Goal: Task Accomplishment & Management: Use online tool/utility

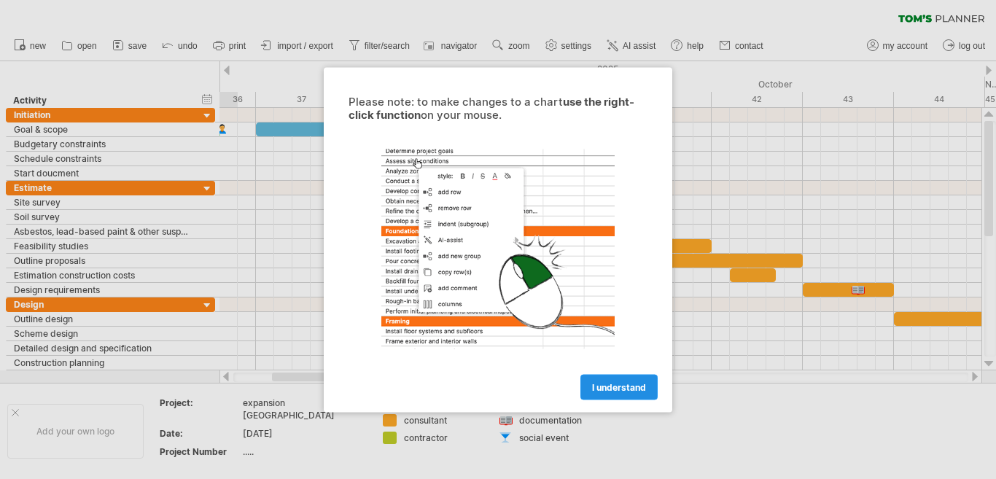
click at [614, 390] on span "I understand" at bounding box center [619, 386] width 54 height 11
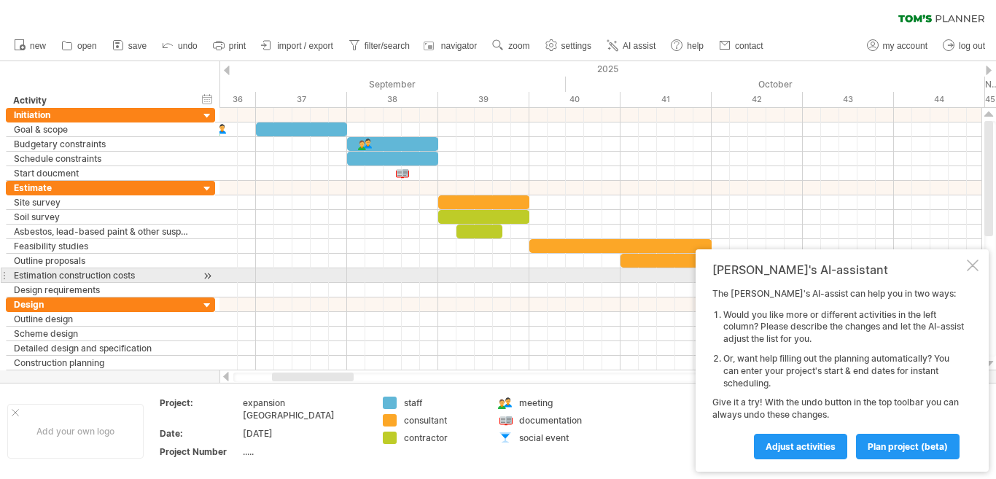
click at [974, 269] on div at bounding box center [972, 265] width 12 height 12
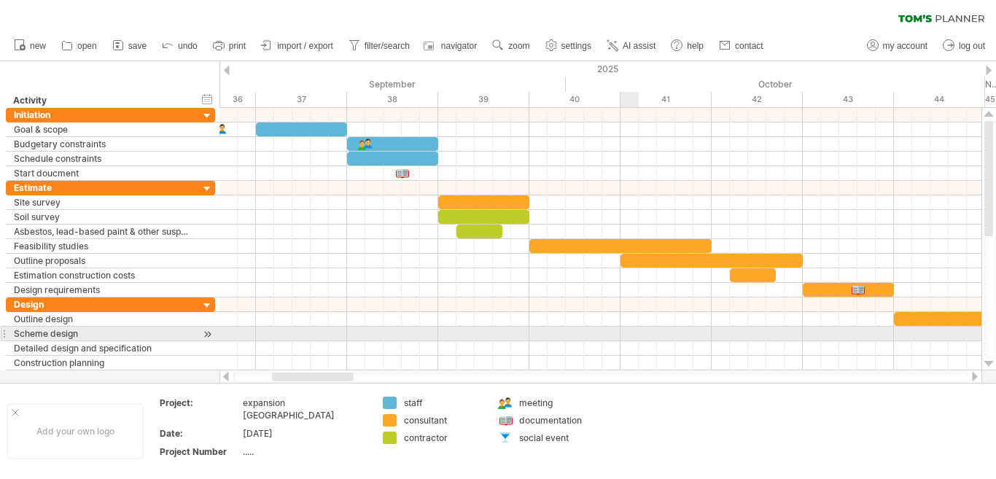
click at [625, 328] on div at bounding box center [600, 333] width 762 height 15
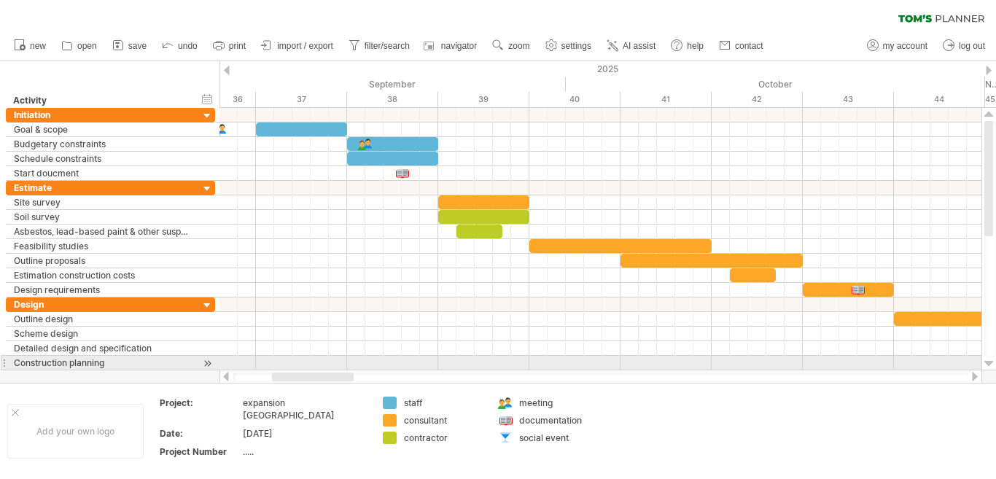
click at [988, 366] on div at bounding box center [988, 364] width 9 height 12
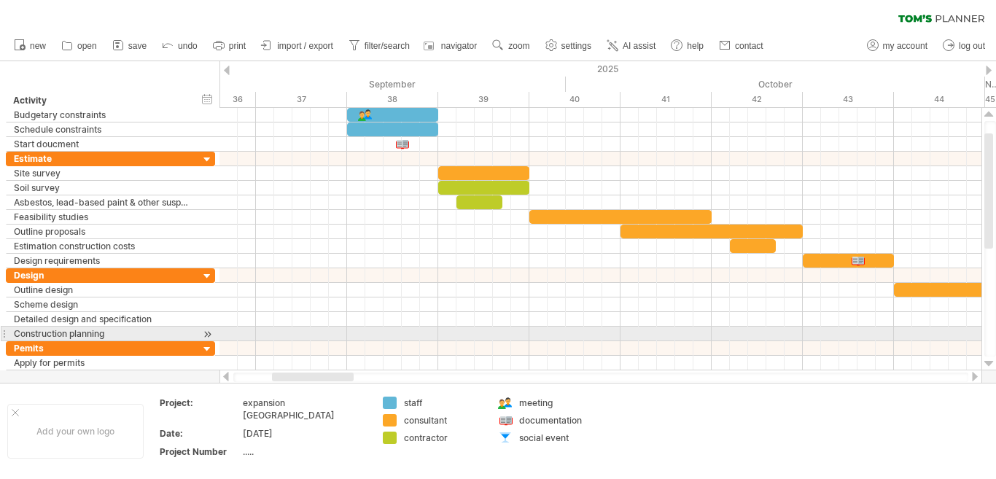
click at [988, 366] on div at bounding box center [988, 364] width 9 height 12
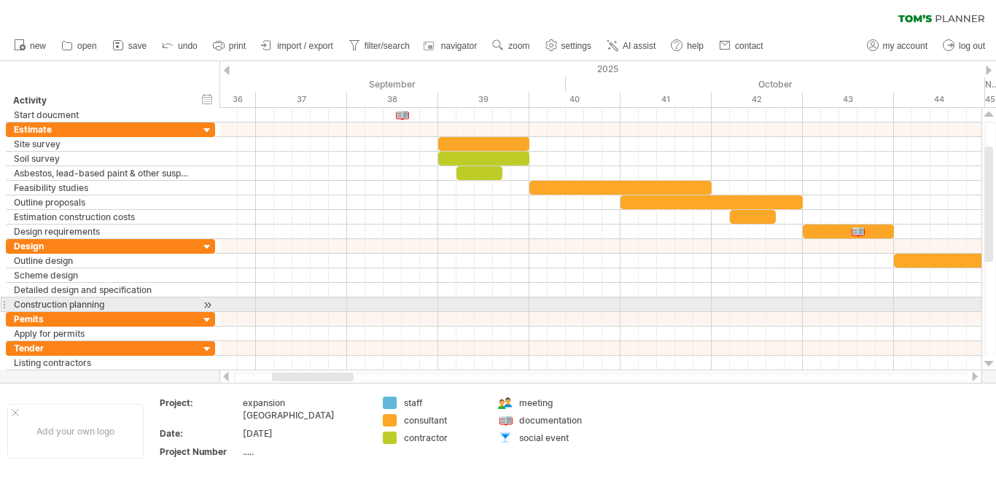
click at [988, 366] on div at bounding box center [988, 364] width 9 height 12
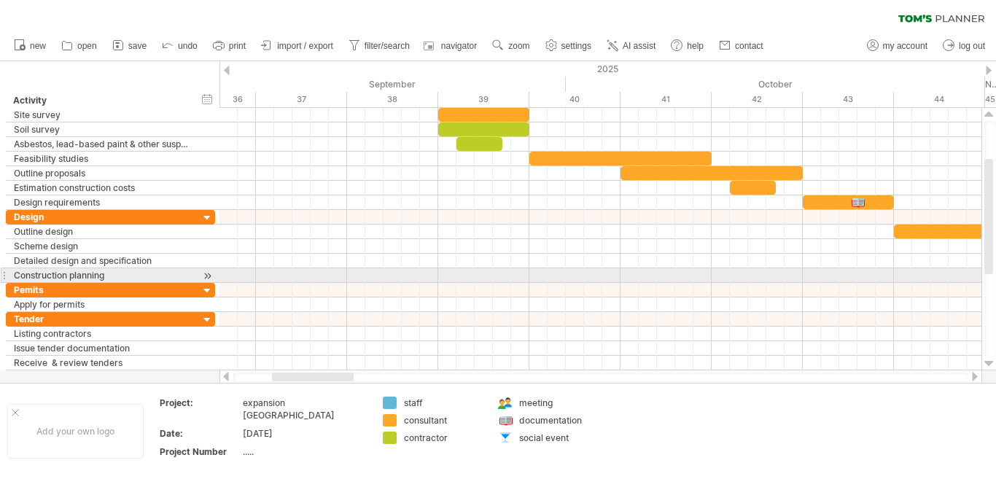
click at [988, 366] on div at bounding box center [988, 364] width 9 height 12
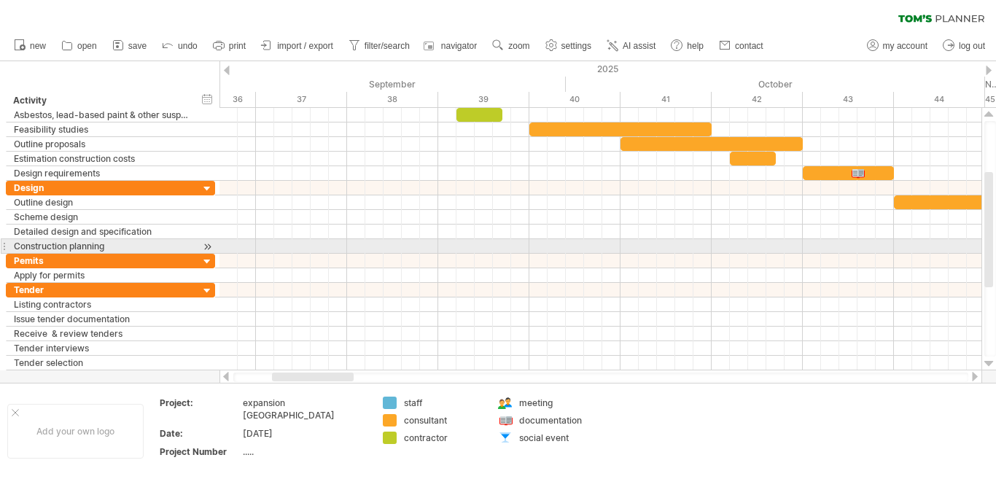
click at [988, 366] on div at bounding box center [988, 364] width 9 height 12
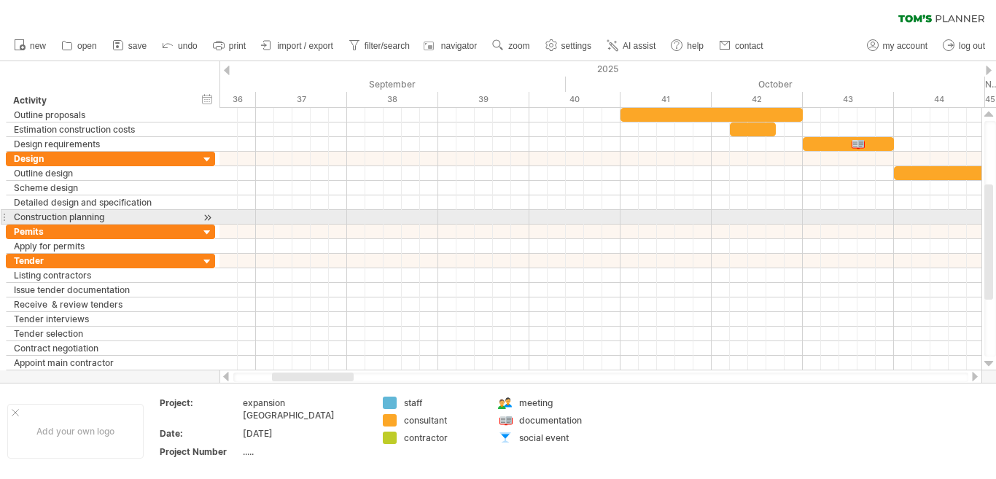
click at [988, 366] on div at bounding box center [988, 364] width 9 height 12
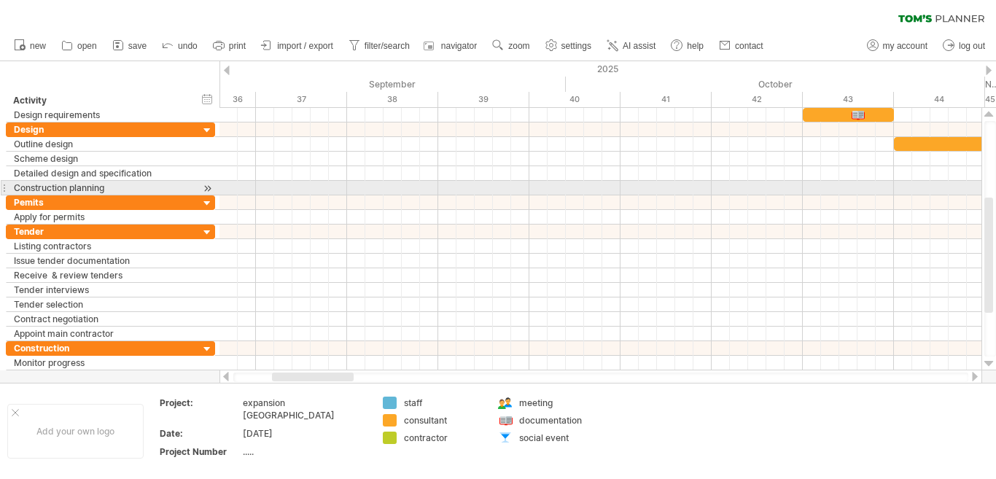
click at [988, 366] on div at bounding box center [988, 364] width 9 height 12
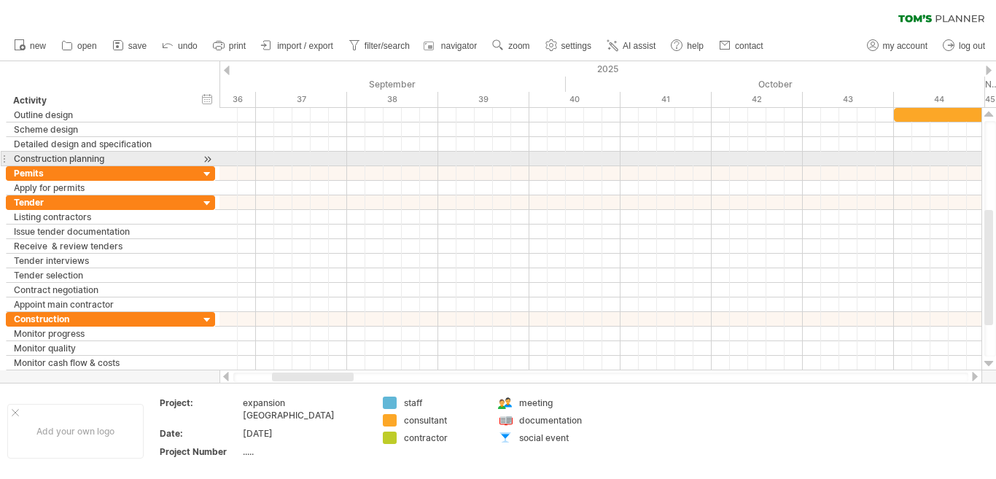
click at [988, 366] on div at bounding box center [988, 364] width 9 height 12
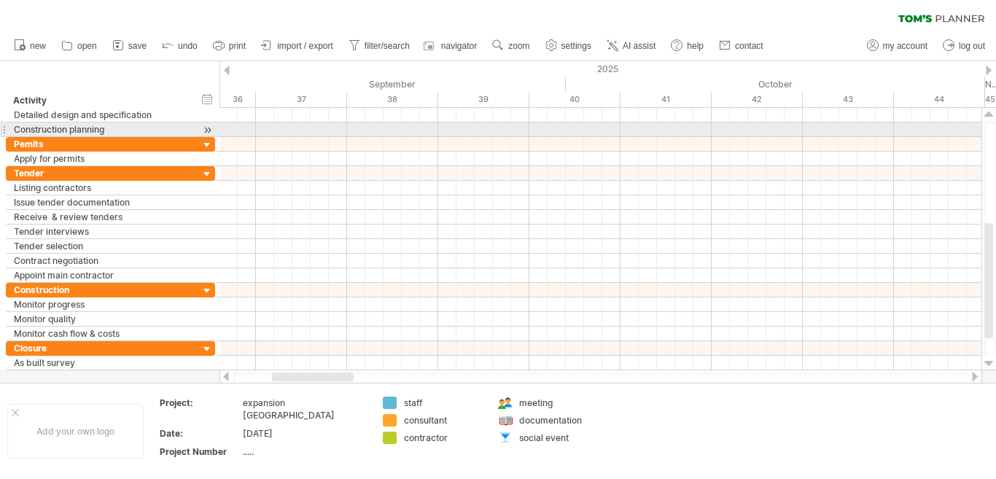
click at [988, 366] on div at bounding box center [988, 364] width 9 height 12
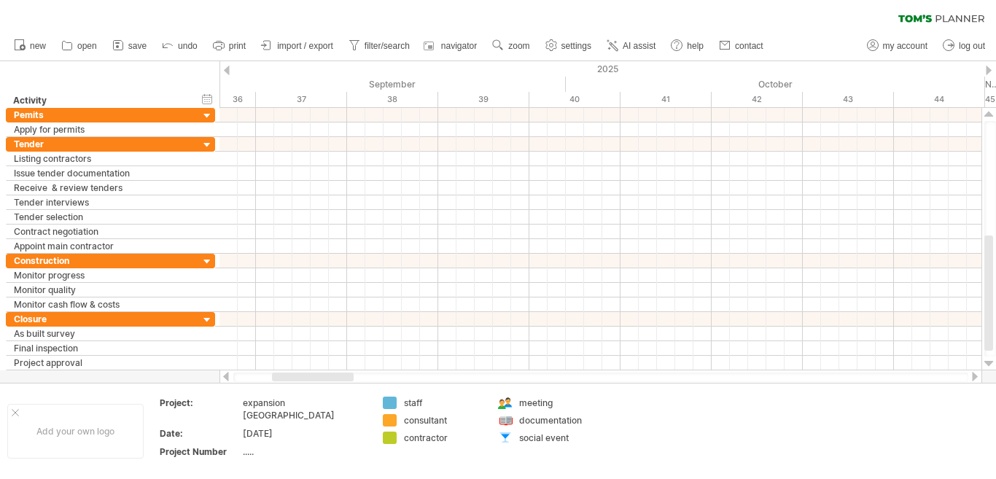
click at [988, 366] on div at bounding box center [988, 364] width 9 height 12
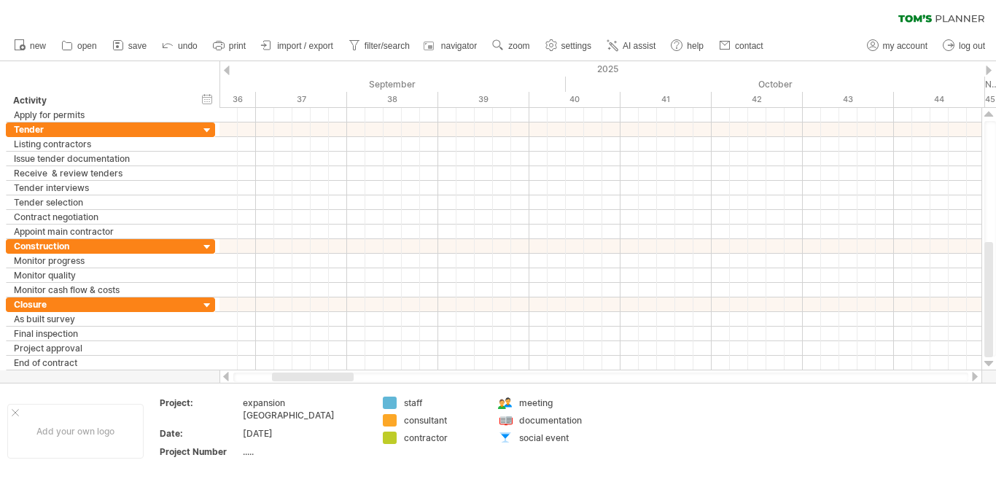
click at [988, 366] on div at bounding box center [988, 364] width 9 height 12
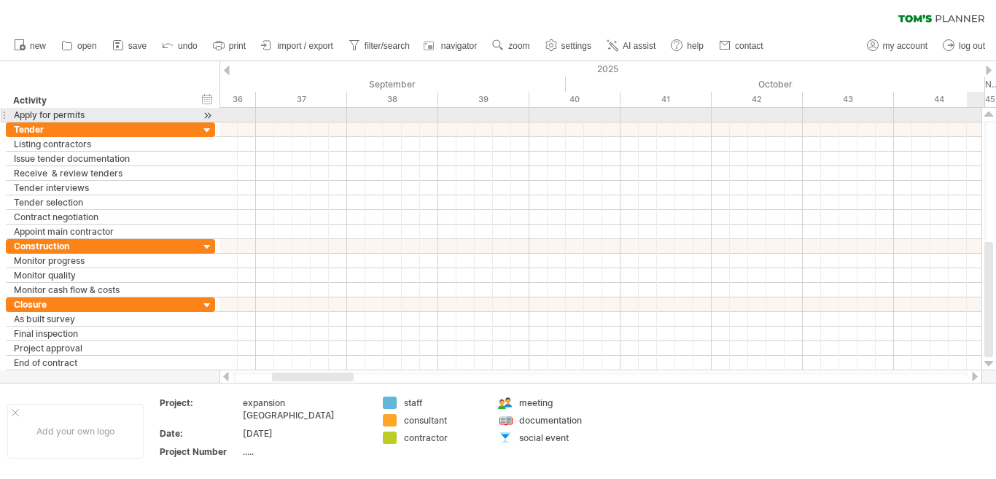
click at [991, 114] on div at bounding box center [988, 115] width 9 height 12
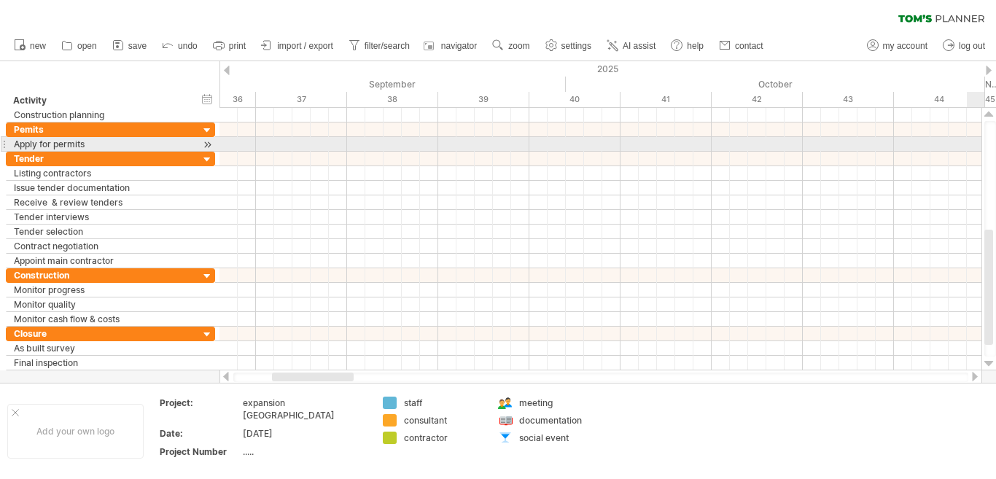
click at [991, 114] on div at bounding box center [988, 115] width 9 height 12
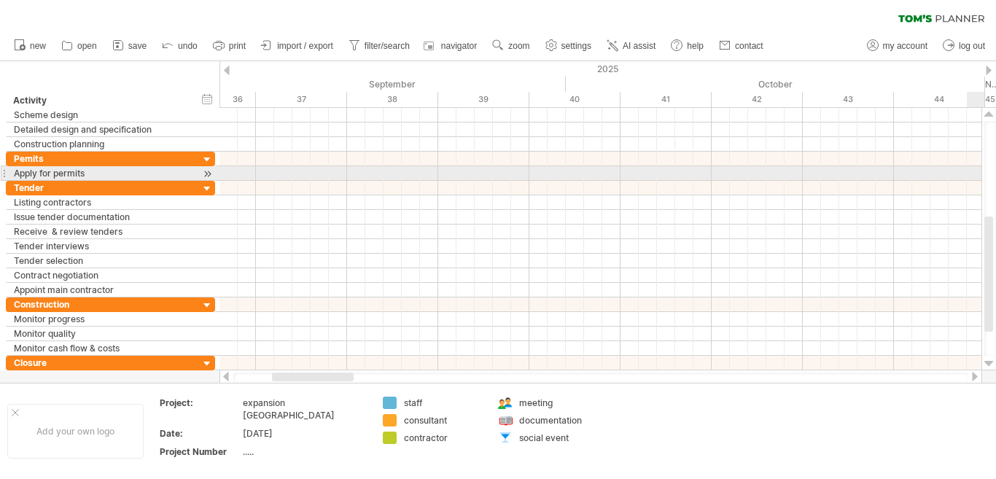
click at [991, 114] on div at bounding box center [988, 115] width 9 height 12
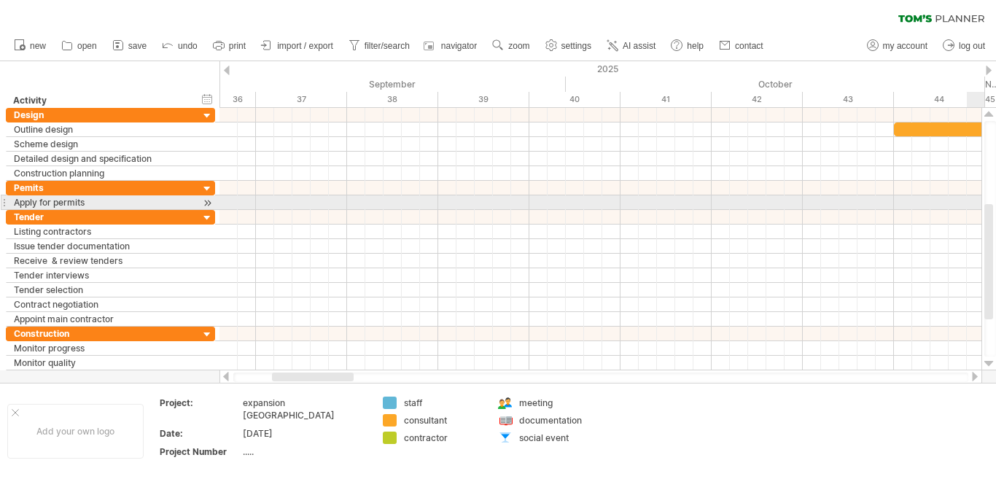
click at [991, 114] on div at bounding box center [988, 115] width 9 height 12
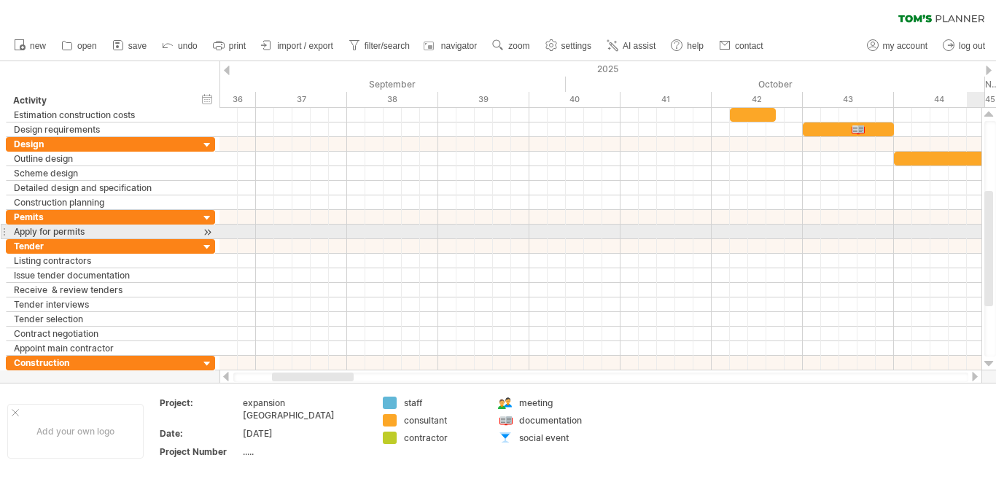
click at [991, 114] on div at bounding box center [988, 115] width 9 height 12
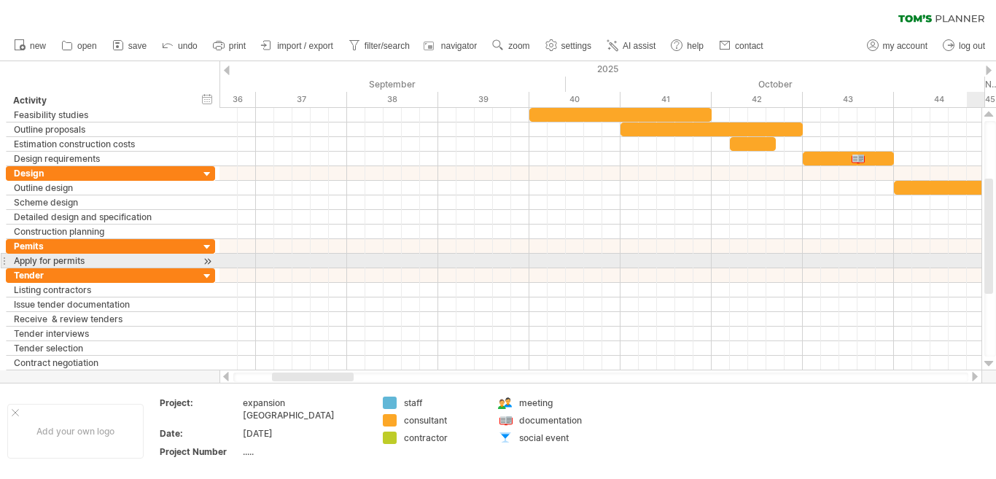
click at [991, 114] on div at bounding box center [988, 115] width 9 height 12
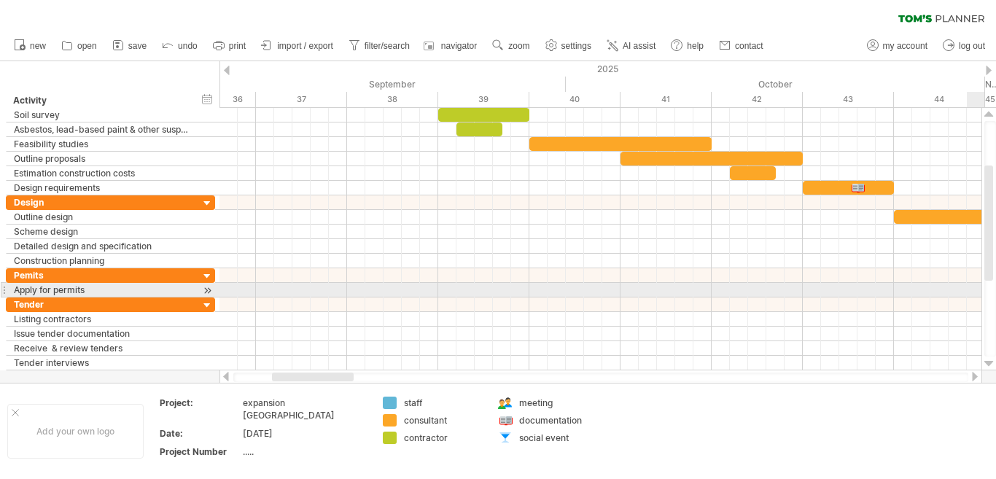
click at [991, 114] on div at bounding box center [988, 115] width 9 height 12
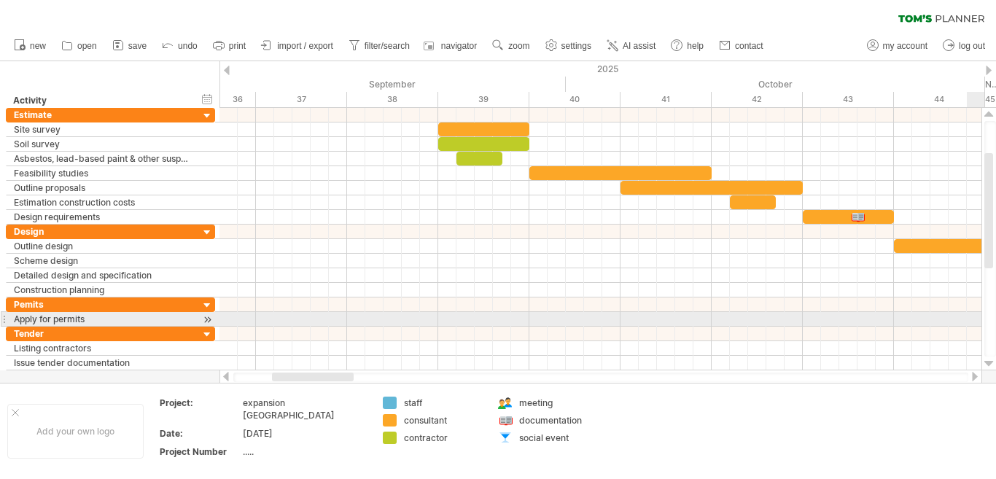
click at [991, 114] on div at bounding box center [988, 115] width 9 height 12
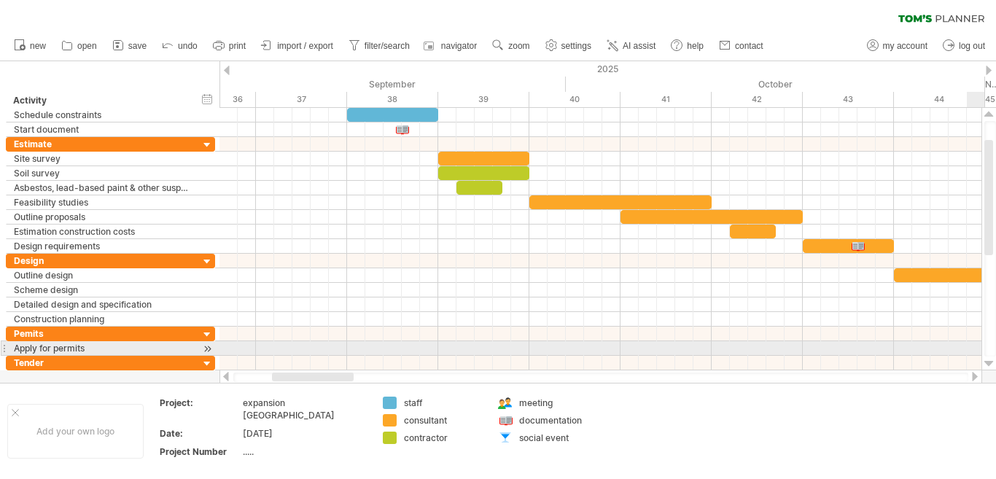
click at [991, 114] on div at bounding box center [988, 115] width 9 height 12
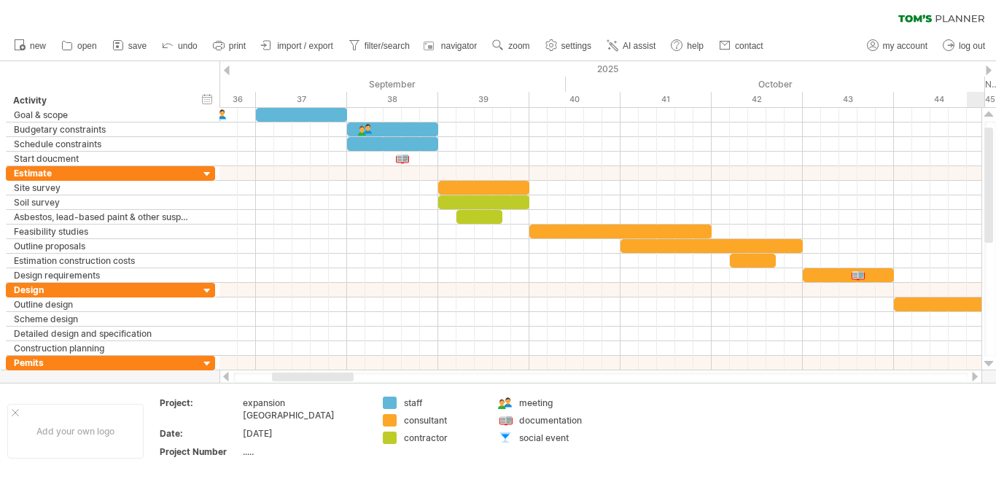
click at [991, 114] on div at bounding box center [988, 115] width 9 height 12
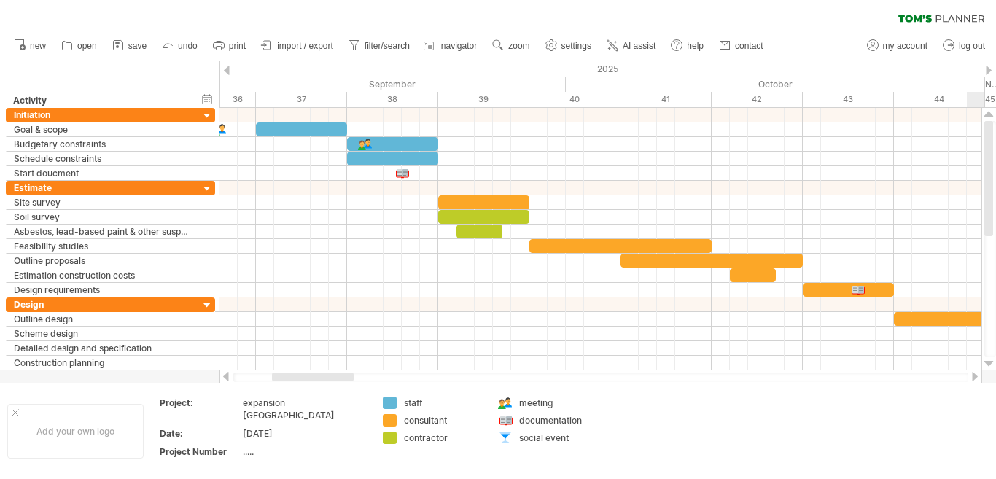
click at [991, 114] on div at bounding box center [988, 115] width 9 height 12
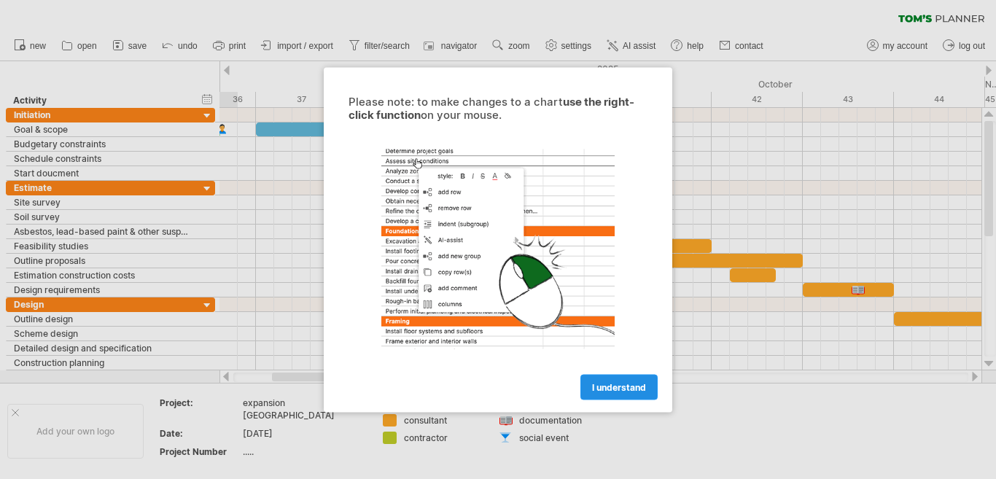
click at [601, 384] on span "I understand" at bounding box center [619, 386] width 54 height 11
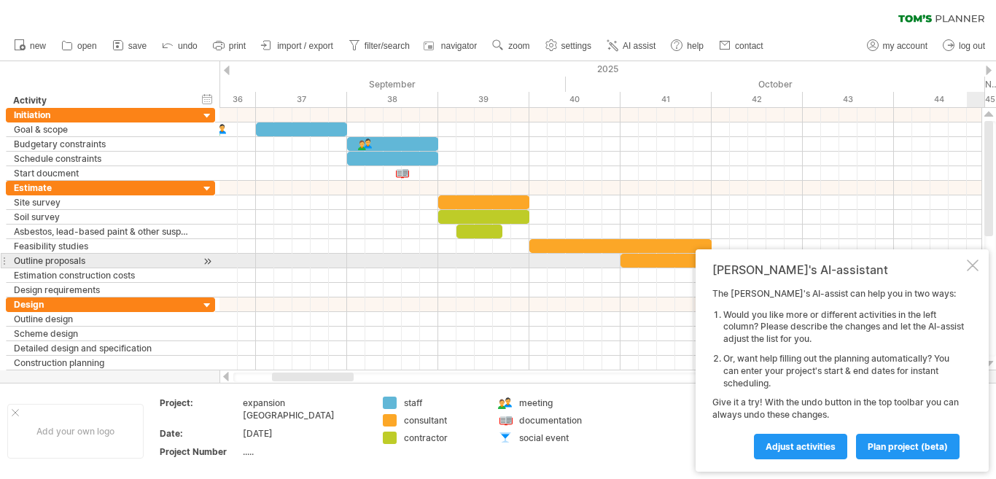
click at [973, 262] on div at bounding box center [972, 265] width 12 height 12
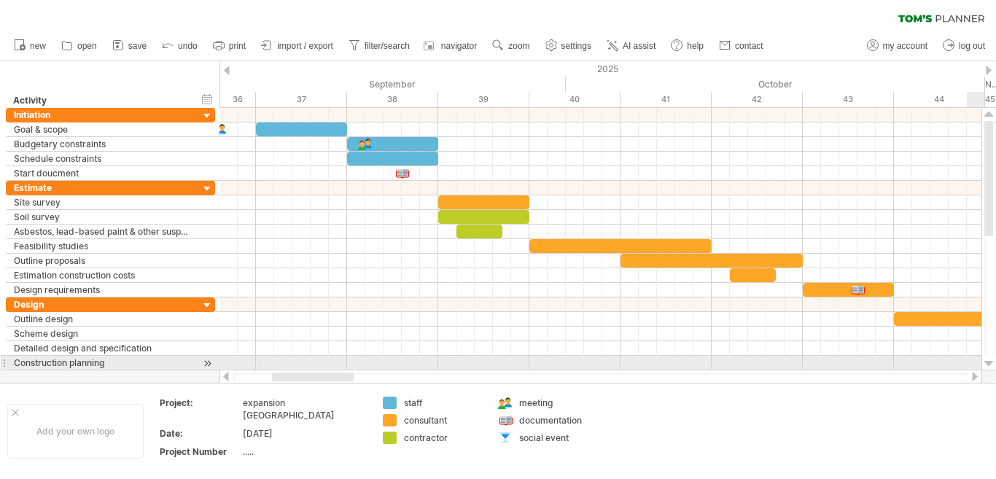
click at [986, 363] on div at bounding box center [988, 364] width 9 height 12
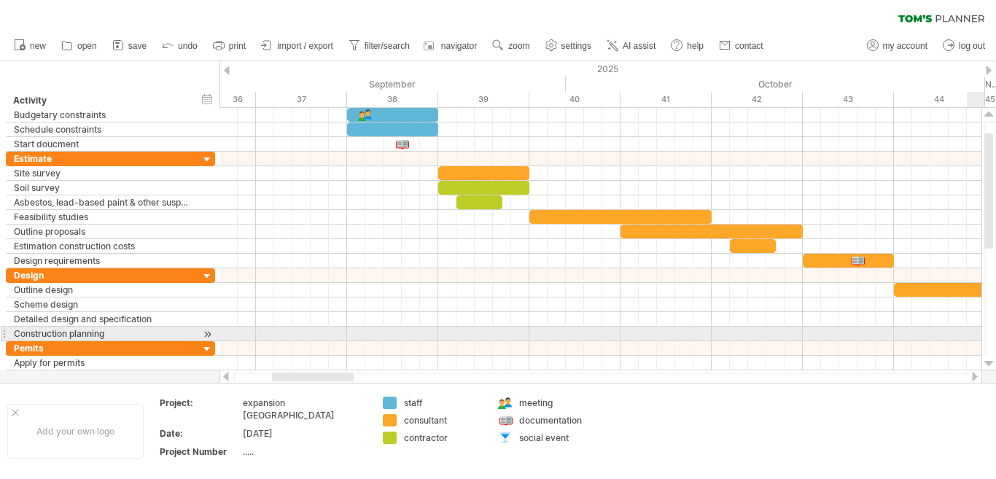
click at [986, 363] on div at bounding box center [988, 364] width 9 height 12
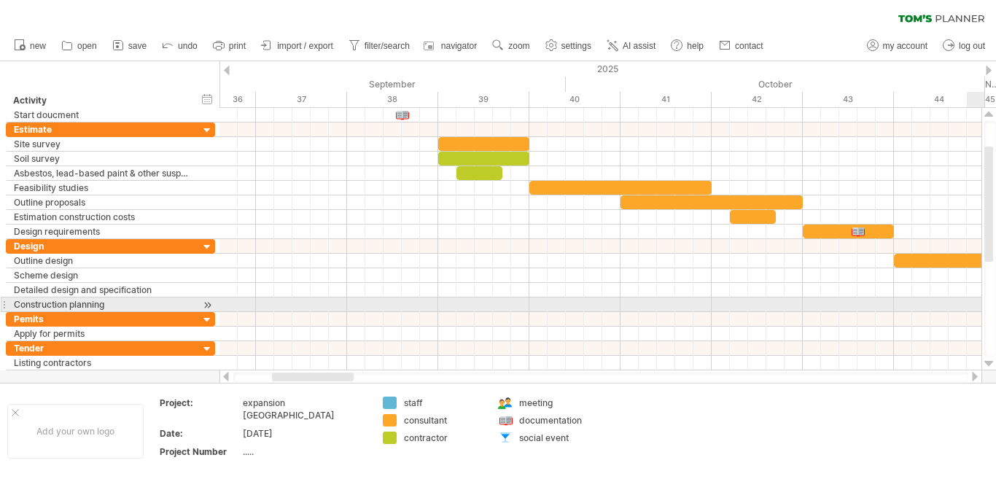
click at [986, 363] on div at bounding box center [988, 364] width 9 height 12
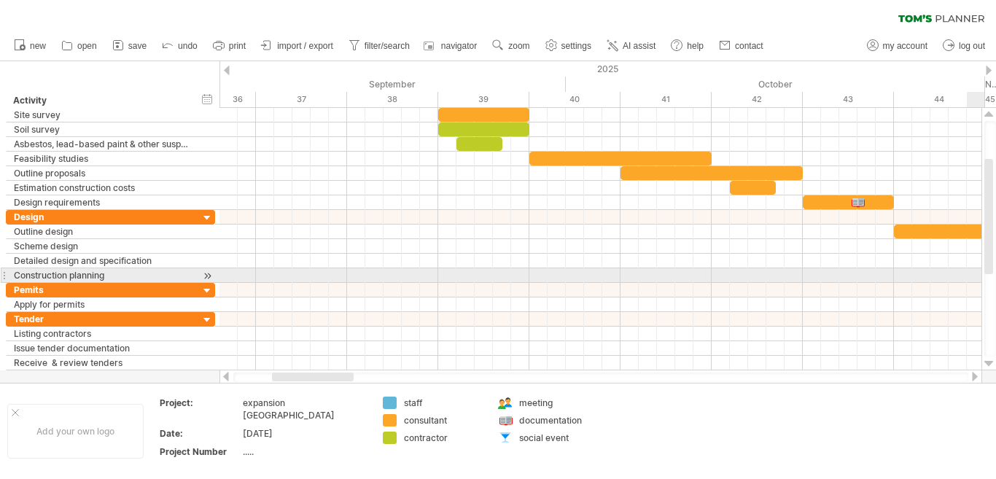
click at [986, 363] on div at bounding box center [988, 364] width 9 height 12
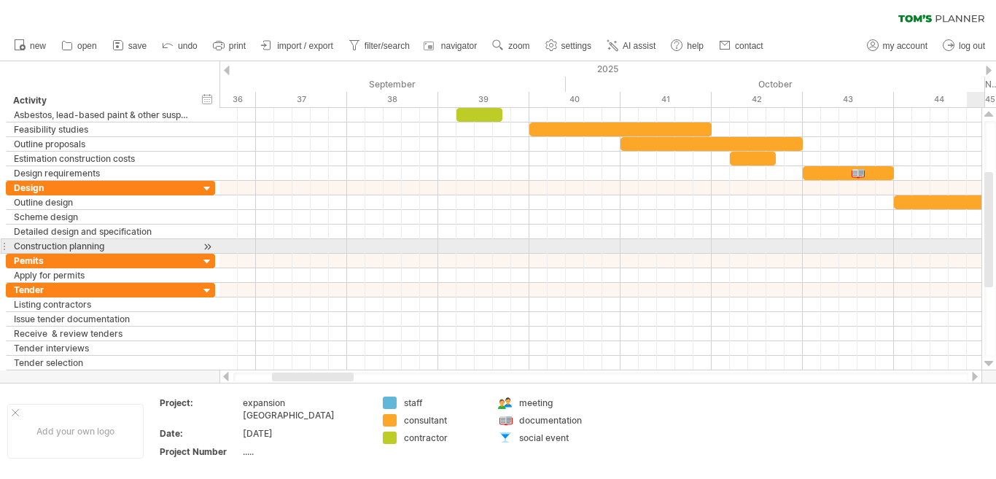
click at [986, 363] on div at bounding box center [988, 364] width 9 height 12
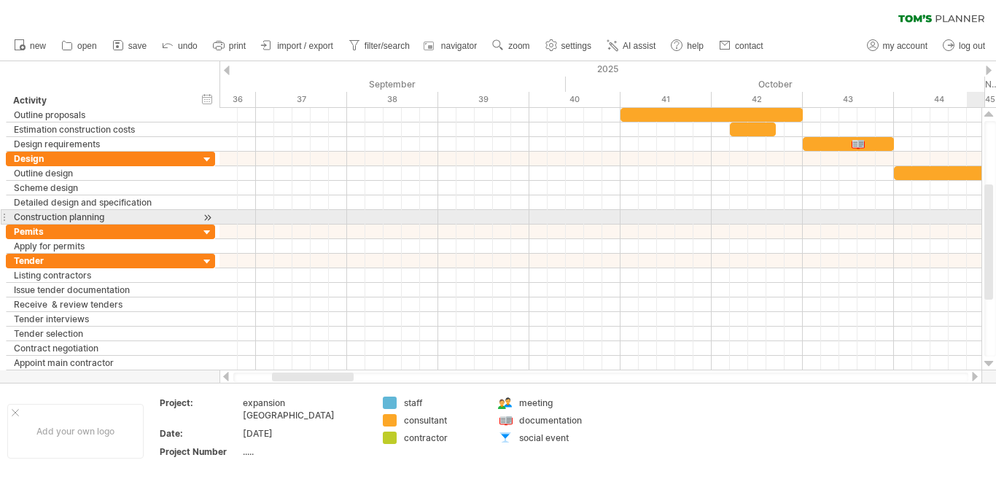
click at [986, 363] on div at bounding box center [988, 364] width 9 height 12
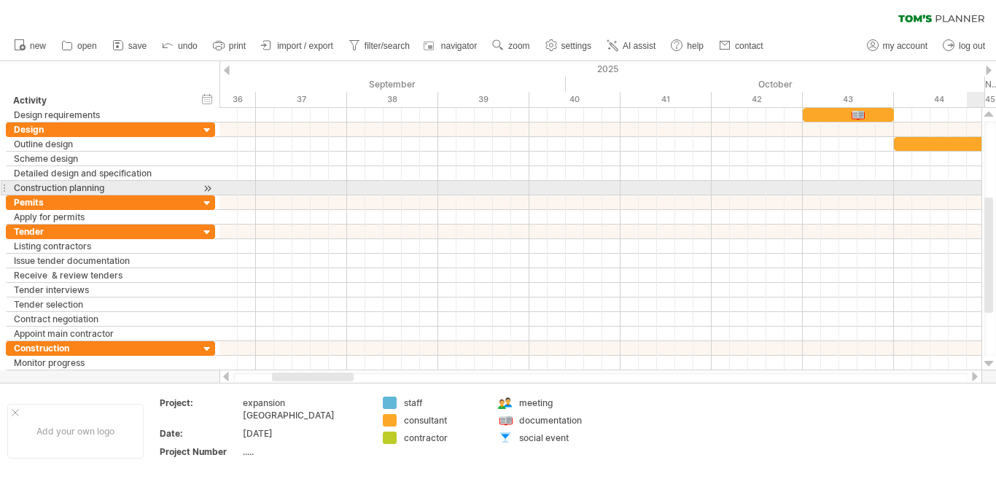
click at [986, 363] on div at bounding box center [988, 364] width 9 height 12
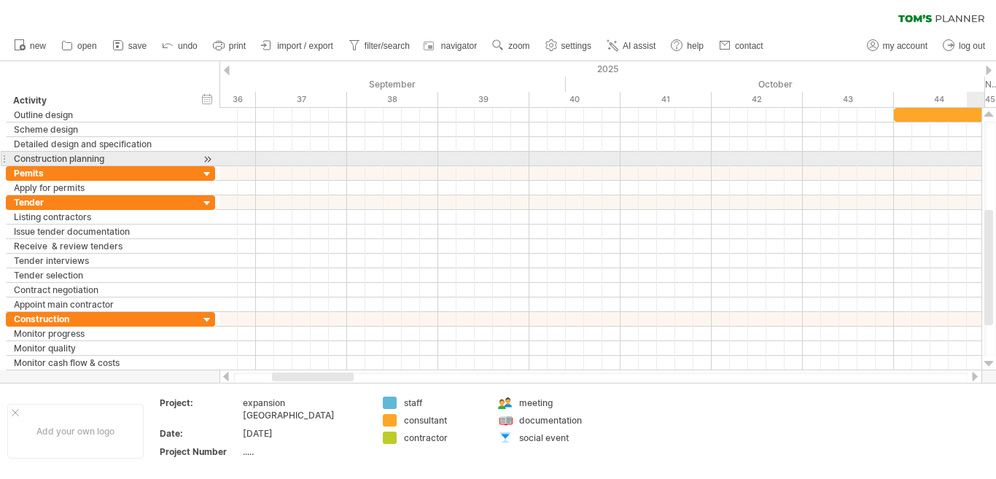
click at [986, 363] on div at bounding box center [988, 364] width 9 height 12
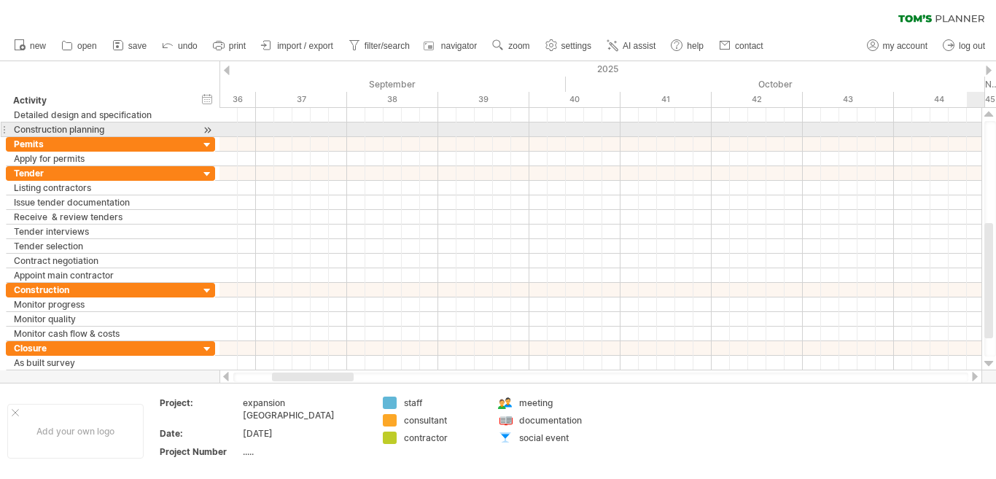
click at [986, 363] on div at bounding box center [988, 364] width 9 height 12
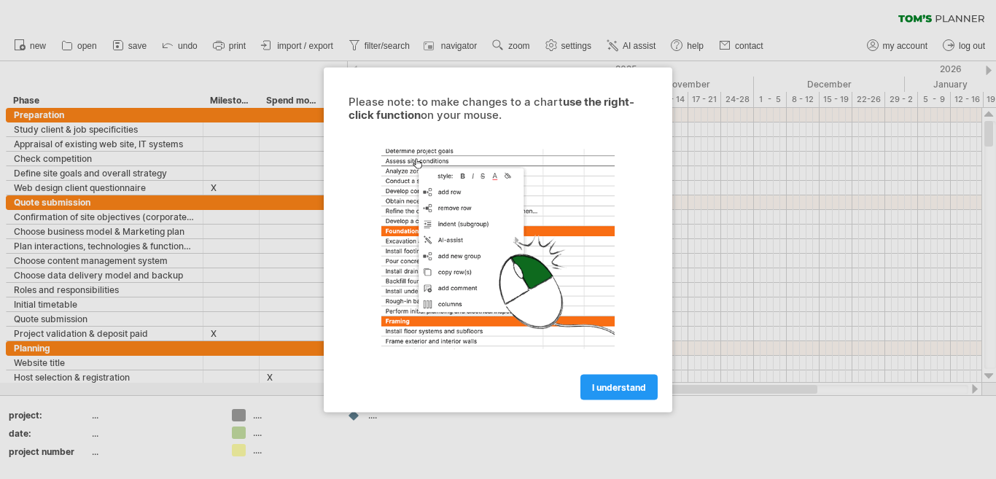
click at [554, 448] on div at bounding box center [498, 239] width 996 height 479
click at [610, 390] on span "I understand" at bounding box center [619, 386] width 54 height 11
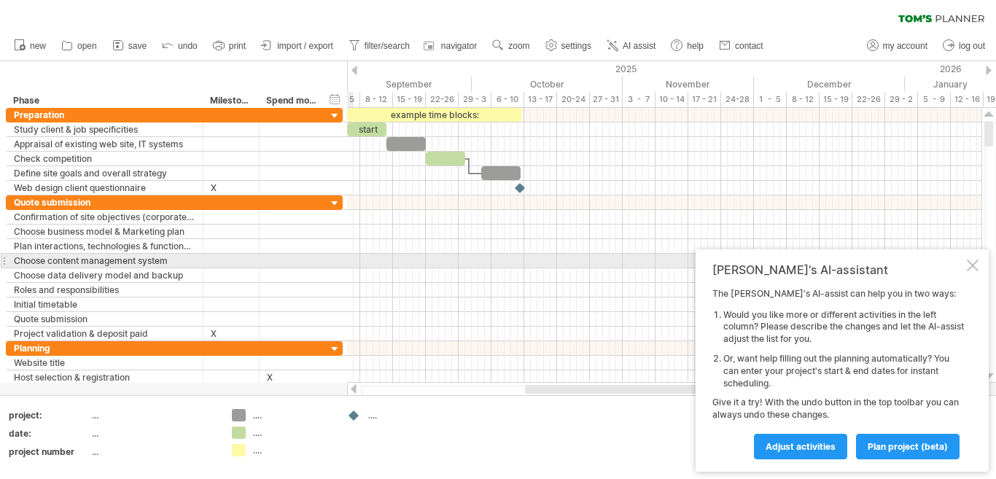
click at [974, 267] on div at bounding box center [972, 265] width 12 height 12
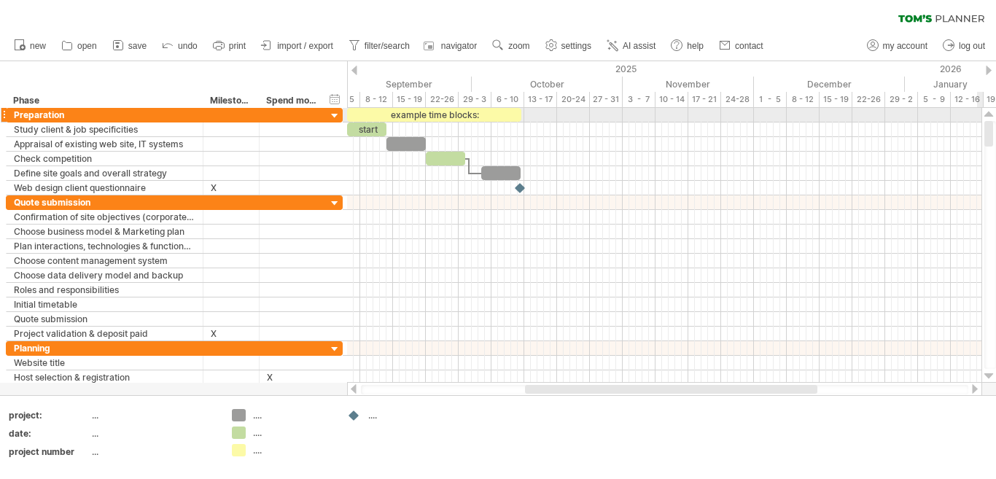
click at [988, 112] on div at bounding box center [988, 115] width 9 height 12
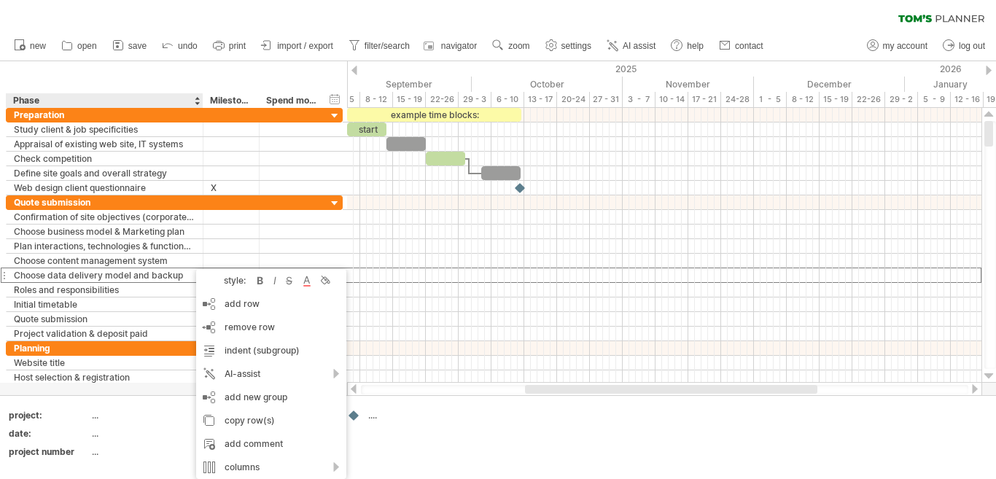
click at [52, 20] on div "clear filter reapply filter" at bounding box center [498, 15] width 996 height 31
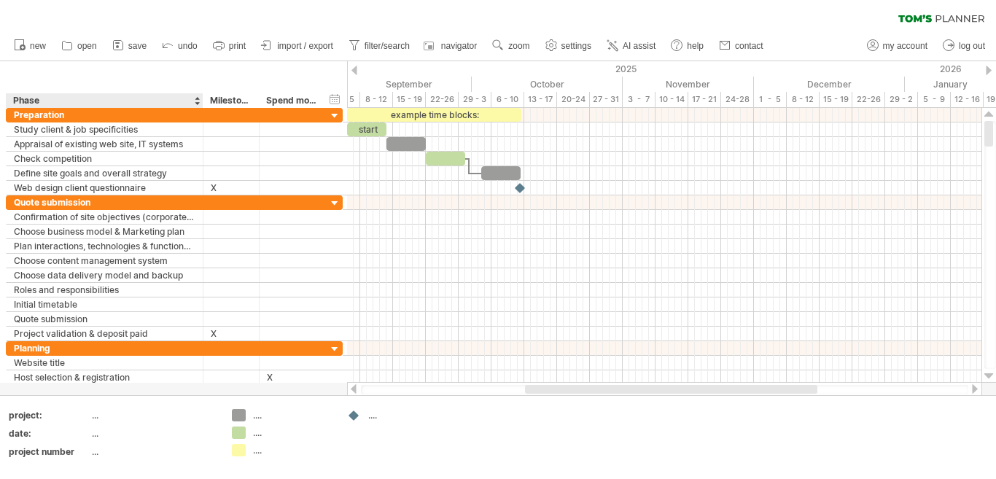
click at [36, 67] on div "**********" at bounding box center [173, 84] width 347 height 47
click at [13, 75] on div "**********" at bounding box center [173, 84] width 347 height 47
click at [36, 12] on div "clear filter reapply filter" at bounding box center [498, 15] width 996 height 31
click at [539, 383] on div at bounding box center [664, 389] width 635 height 15
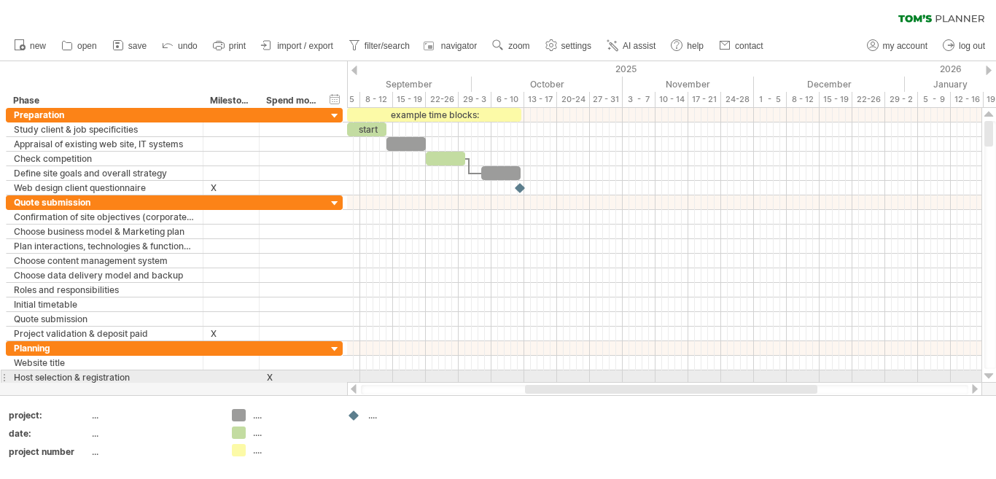
click at [0, 382] on div "**********" at bounding box center [171, 246] width 343 height 277
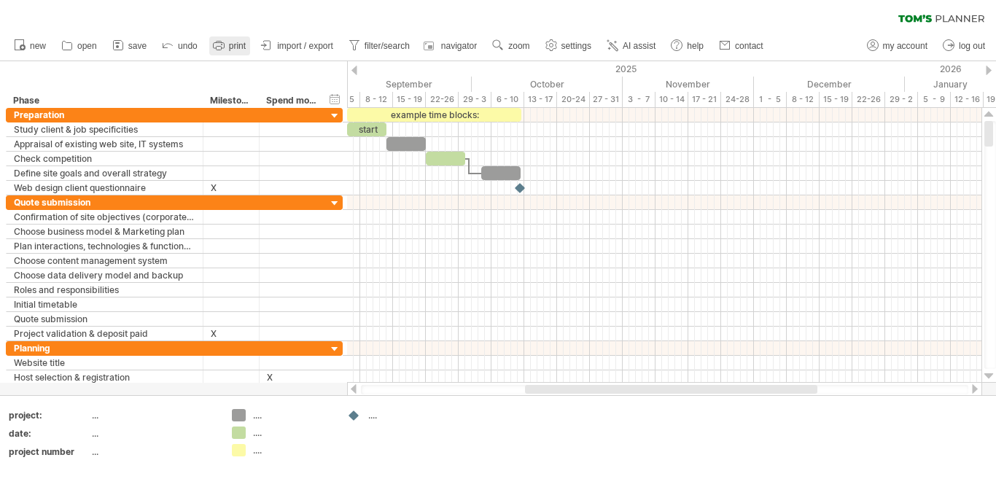
click at [233, 44] on span "print" at bounding box center [237, 46] width 17 height 10
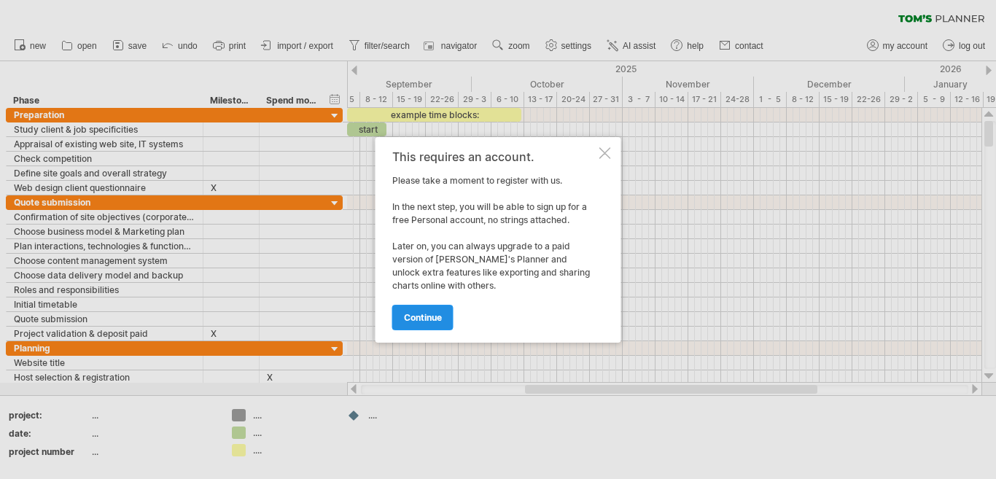
click at [423, 315] on span "continue" at bounding box center [423, 317] width 38 height 11
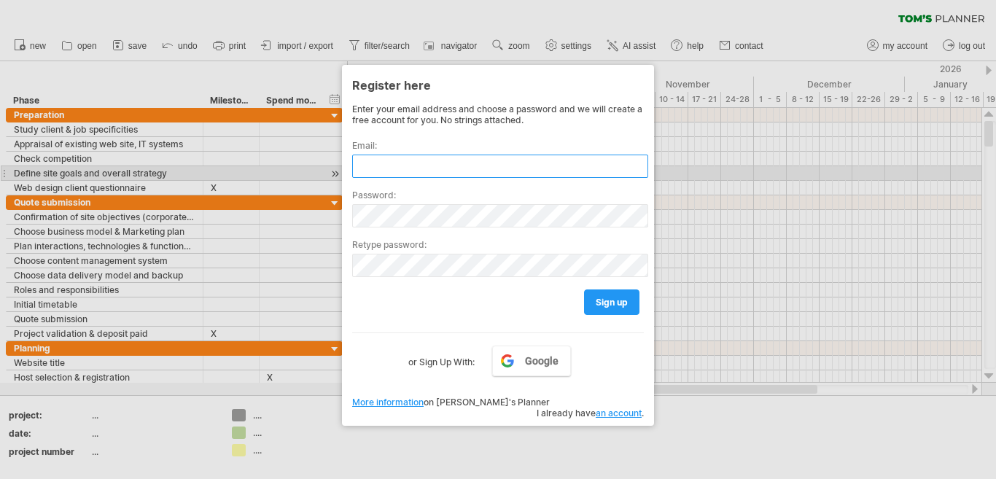
click at [407, 168] on input "text" at bounding box center [500, 166] width 296 height 23
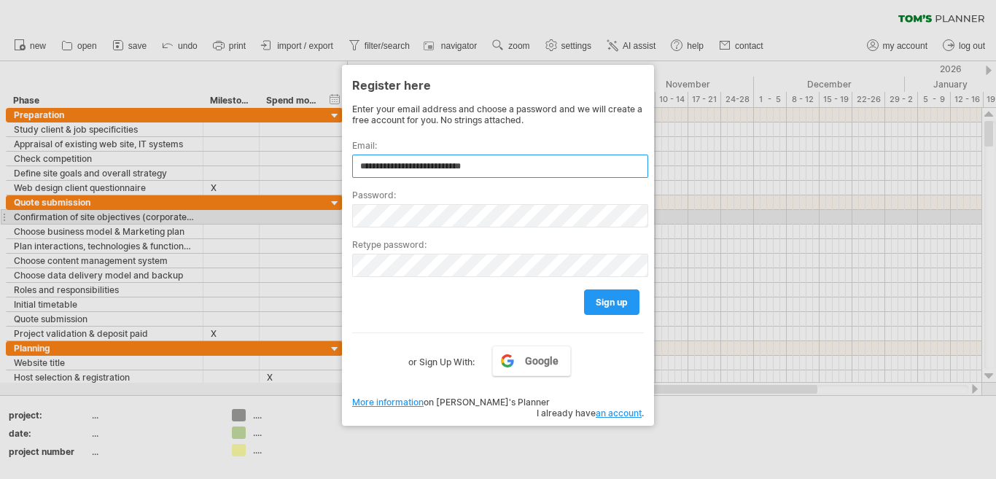
type input "**********"
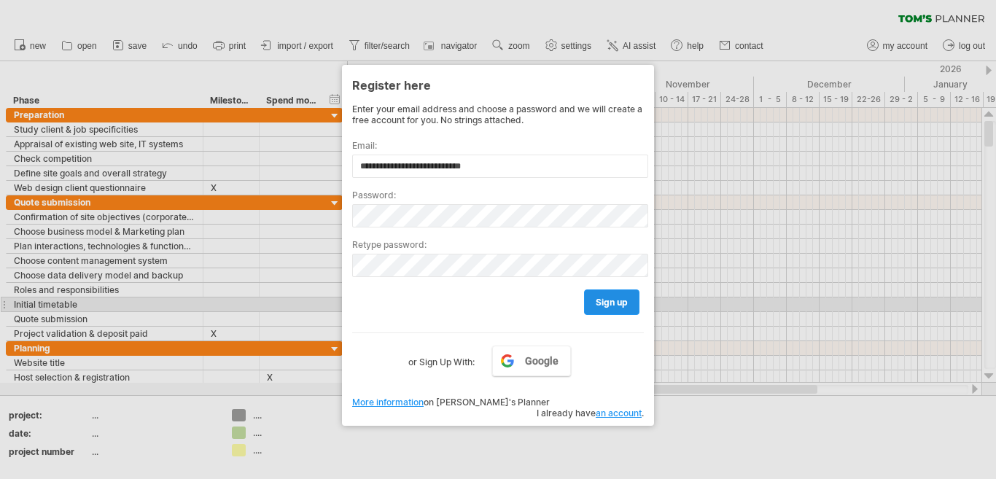
click at [606, 300] on span "sign up" at bounding box center [611, 302] width 32 height 11
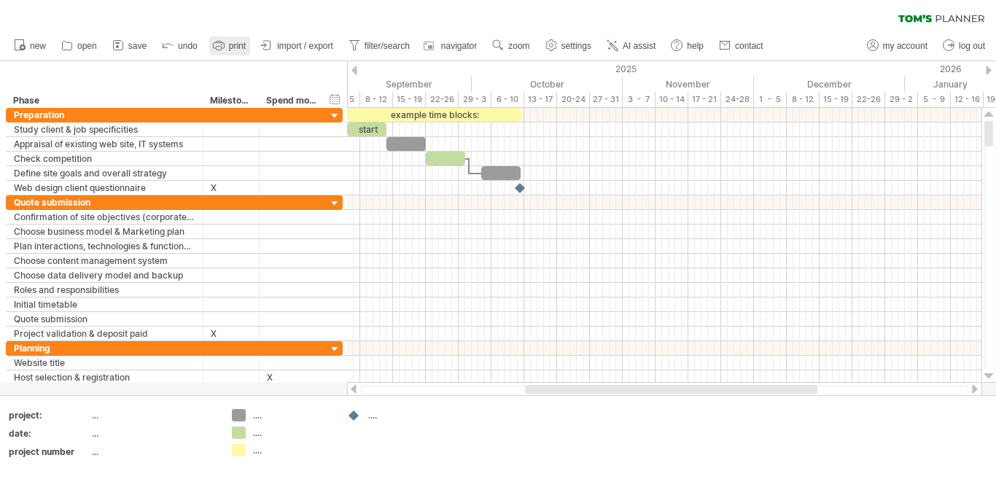
click at [230, 45] on span "print" at bounding box center [237, 46] width 17 height 10
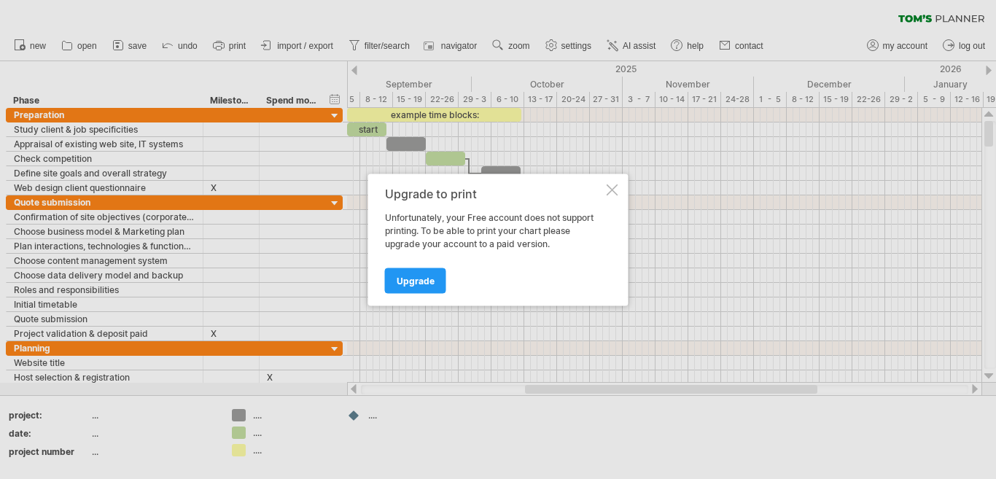
click at [610, 188] on div at bounding box center [612, 190] width 12 height 12
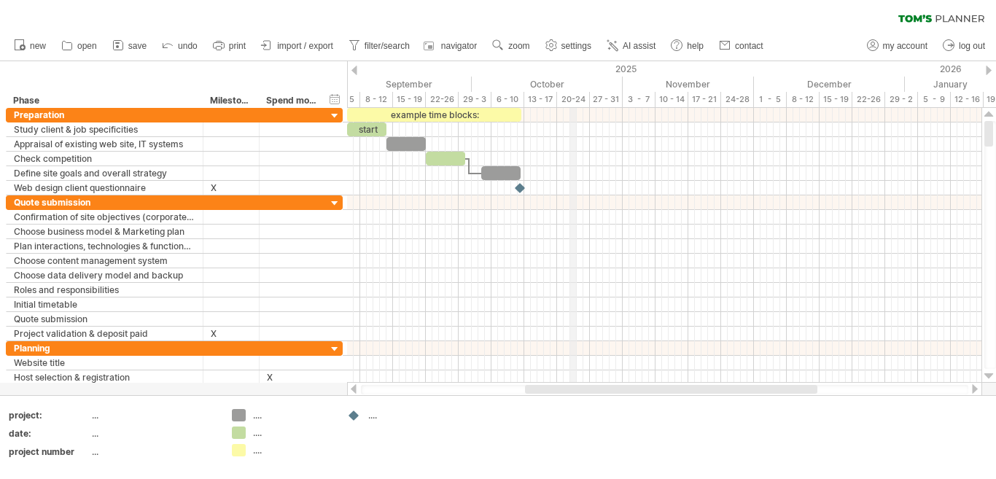
drag, startPoint x: 4, startPoint y: 7, endPoint x: 581, endPoint y: 97, distance: 584.1
click at [581, 97] on div "Trying to reach plan.tomsplanner.com Connected again... 0% clear filter new *" at bounding box center [498, 239] width 996 height 479
click at [307, 41] on span "import / export" at bounding box center [305, 46] width 56 height 10
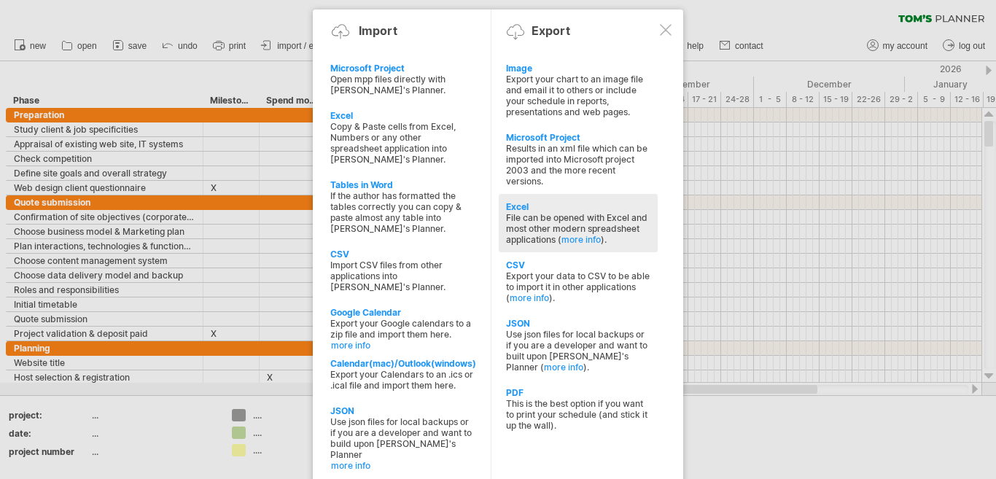
click at [592, 228] on div "File can be opened with Excel and most other modern spreadsheet applications ( …" at bounding box center [578, 228] width 144 height 33
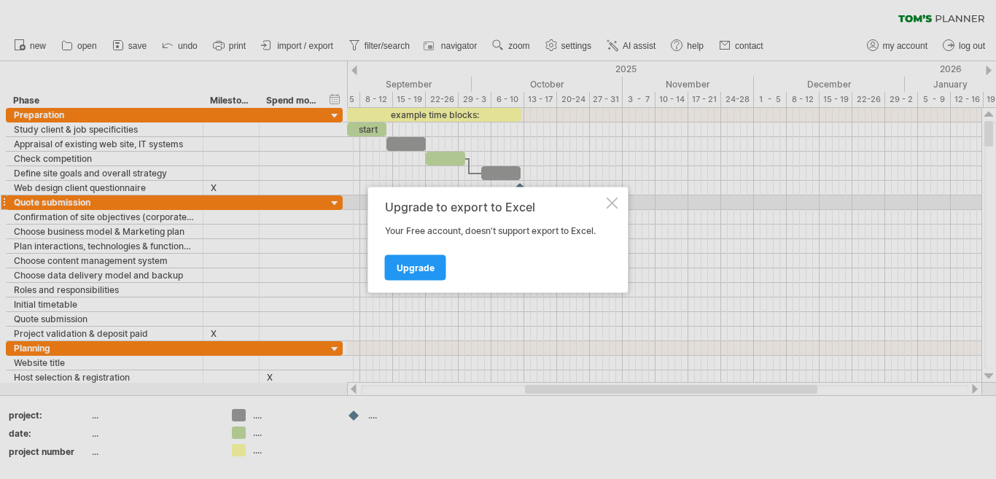
click at [611, 198] on div at bounding box center [612, 203] width 12 height 12
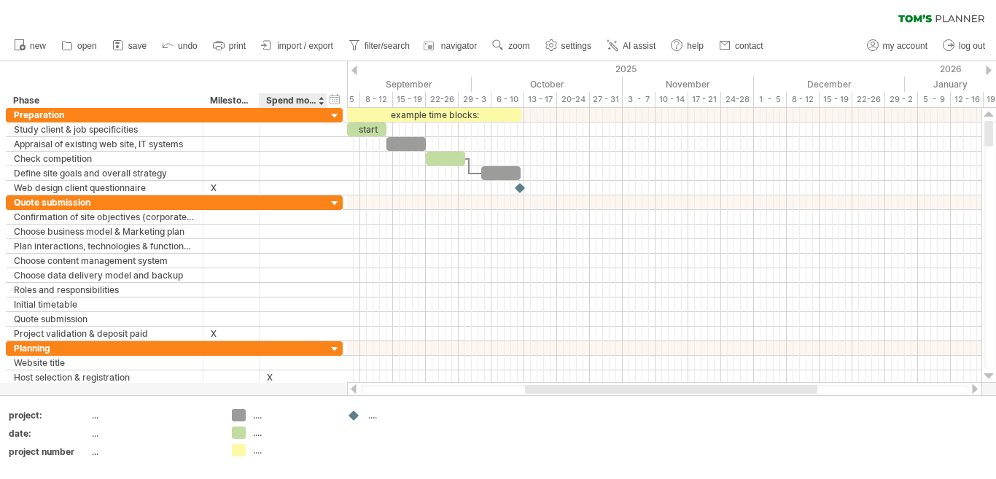
drag, startPoint x: 7, startPoint y: 9, endPoint x: 335, endPoint y: 83, distance: 336.1
click at [335, 83] on div "Trying to reach plan.tomsplanner.com Connected again... 0% clear filter new *" at bounding box center [498, 239] width 996 height 479
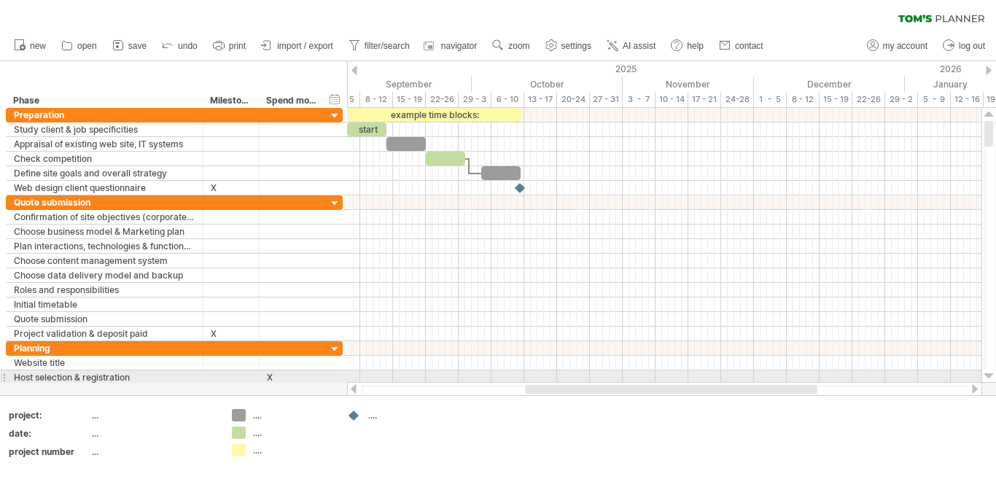
click at [988, 375] on div at bounding box center [988, 376] width 9 height 12
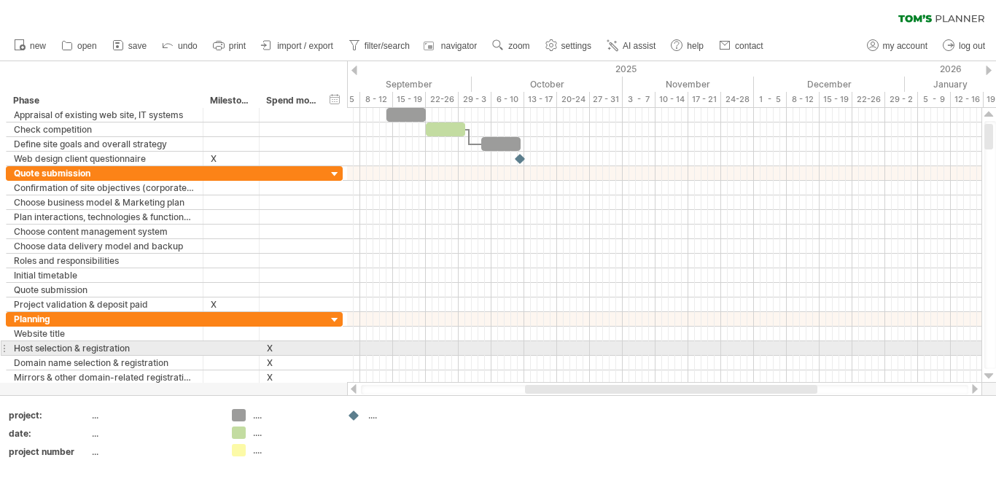
click at [988, 375] on div at bounding box center [988, 376] width 9 height 12
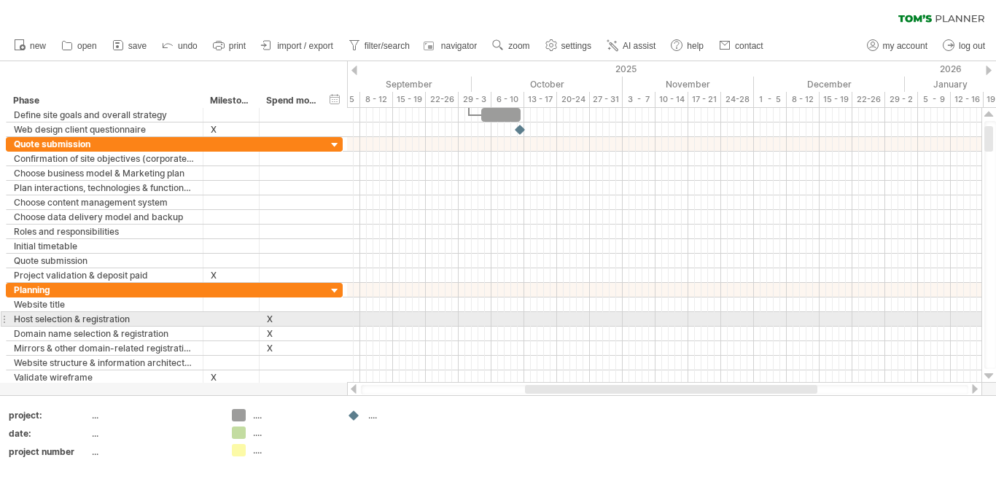
click at [988, 375] on div at bounding box center [988, 376] width 9 height 12
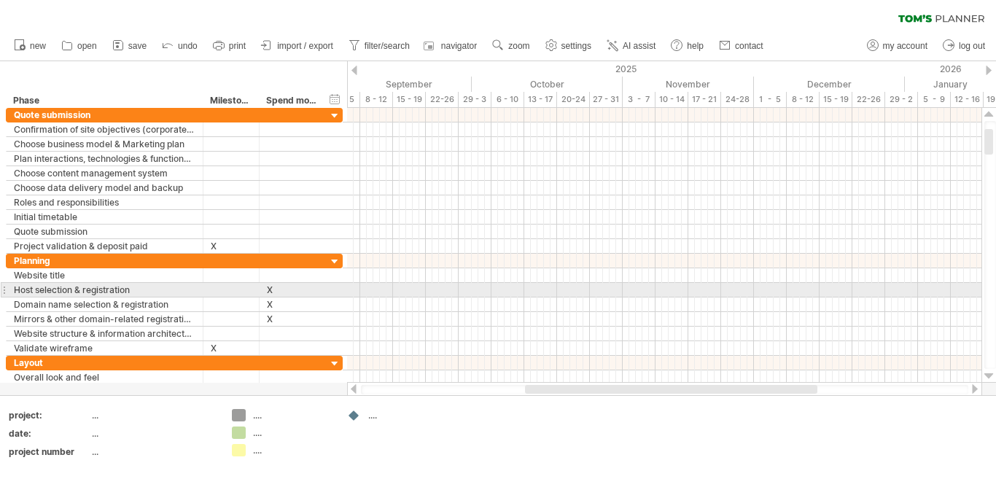
click at [988, 375] on div at bounding box center [988, 376] width 9 height 12
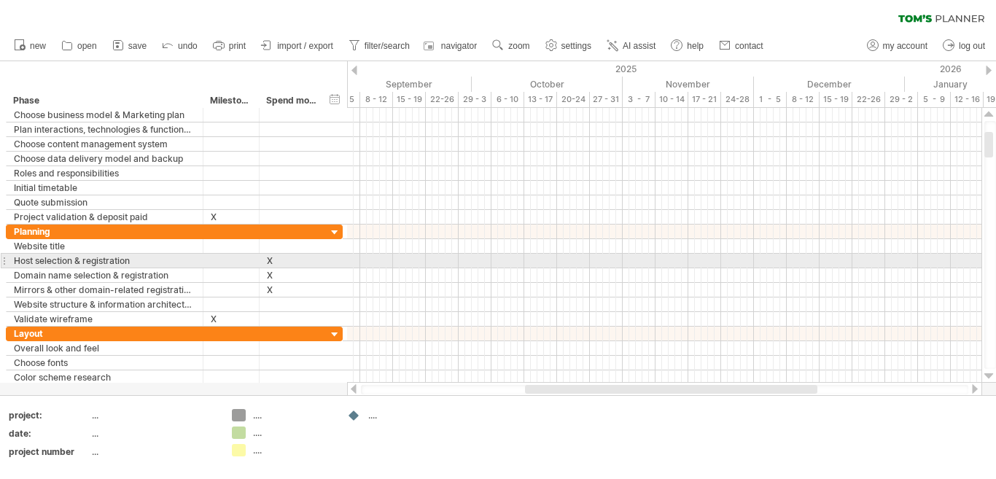
click at [988, 375] on div at bounding box center [988, 376] width 9 height 12
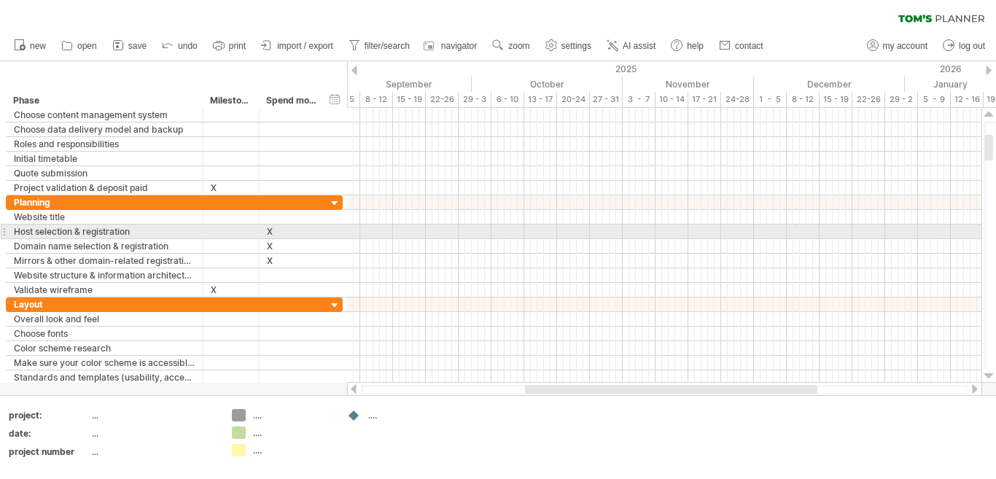
click at [988, 375] on div at bounding box center [988, 376] width 9 height 12
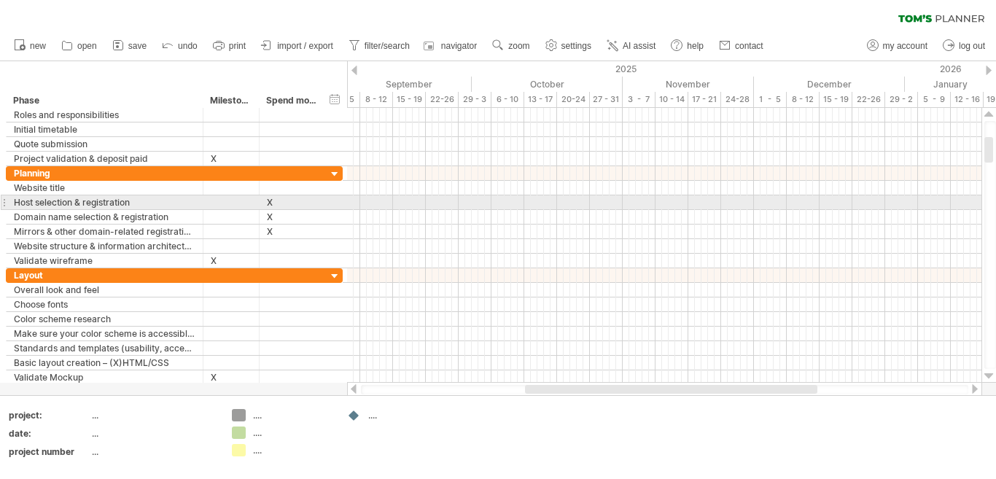
click at [988, 375] on div at bounding box center [988, 376] width 9 height 12
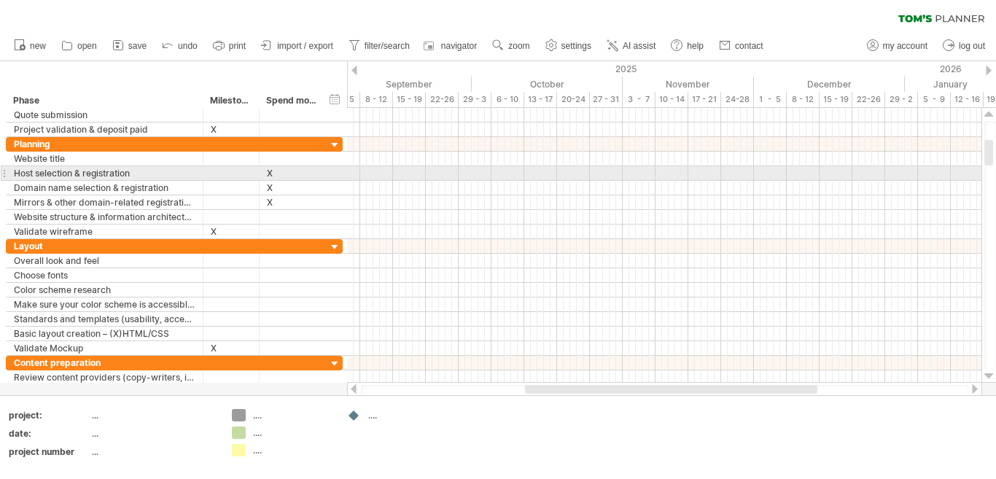
click at [985, 375] on div at bounding box center [988, 376] width 9 height 12
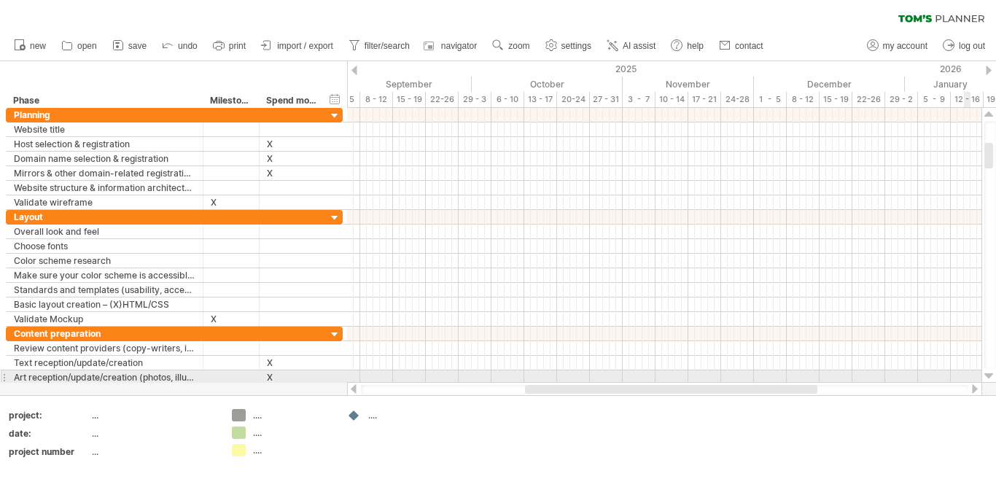
click at [990, 378] on div at bounding box center [988, 376] width 9 height 12
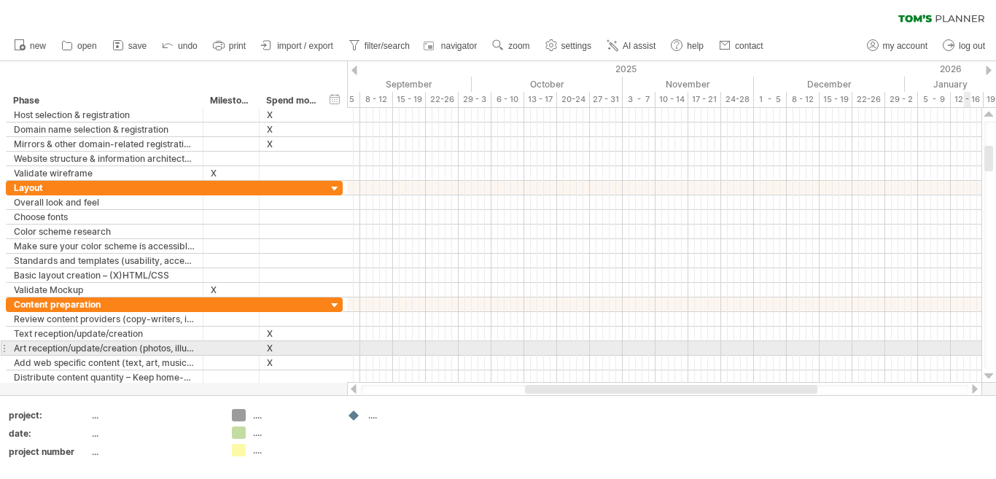
click at [990, 378] on div at bounding box center [988, 376] width 9 height 12
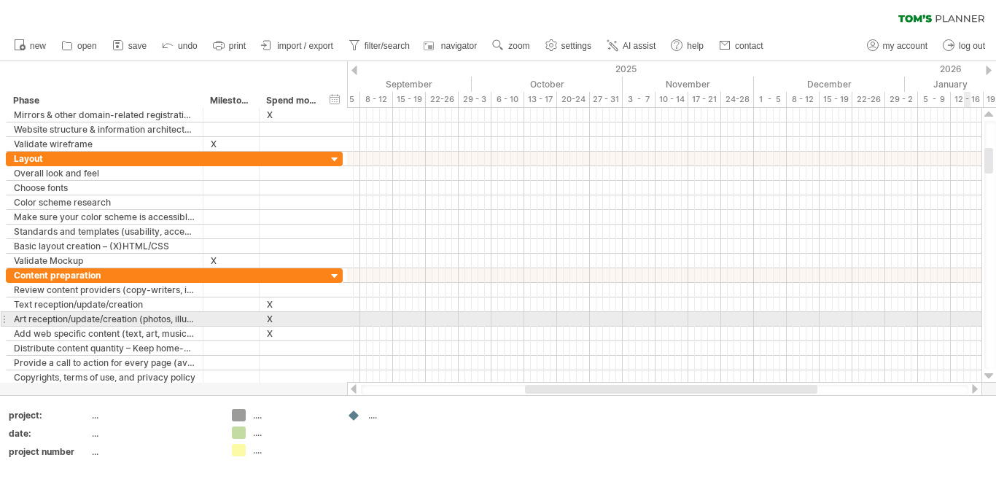
click at [990, 378] on div at bounding box center [988, 376] width 9 height 12
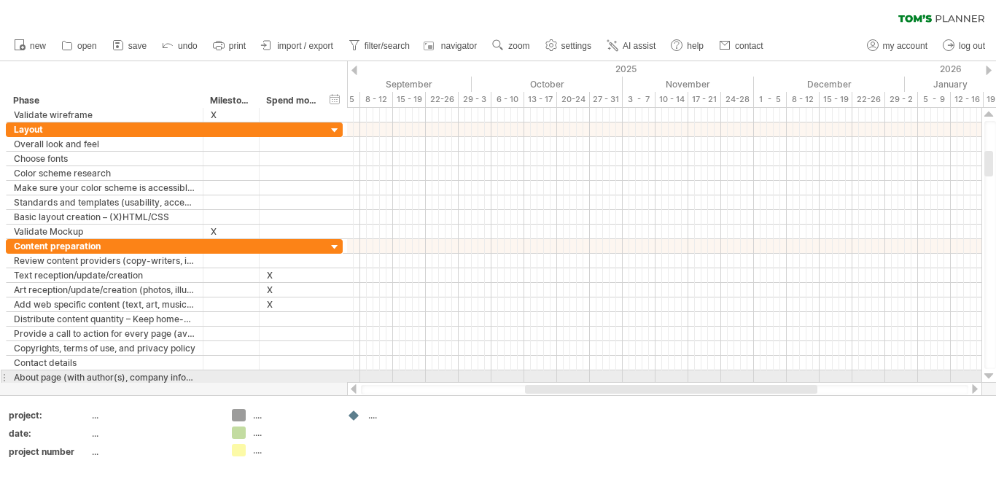
click at [992, 377] on div at bounding box center [988, 376] width 9 height 12
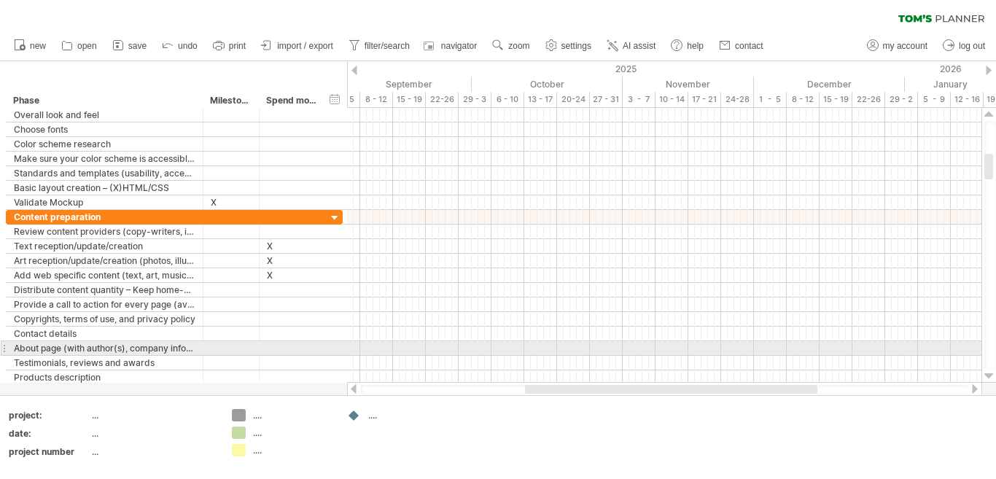
click at [992, 377] on div at bounding box center [988, 376] width 9 height 12
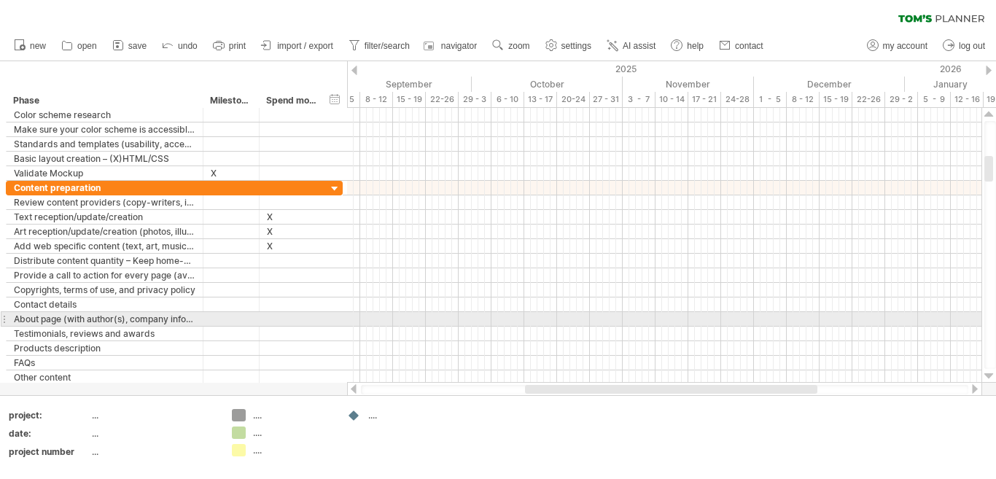
click at [992, 377] on div at bounding box center [988, 376] width 9 height 12
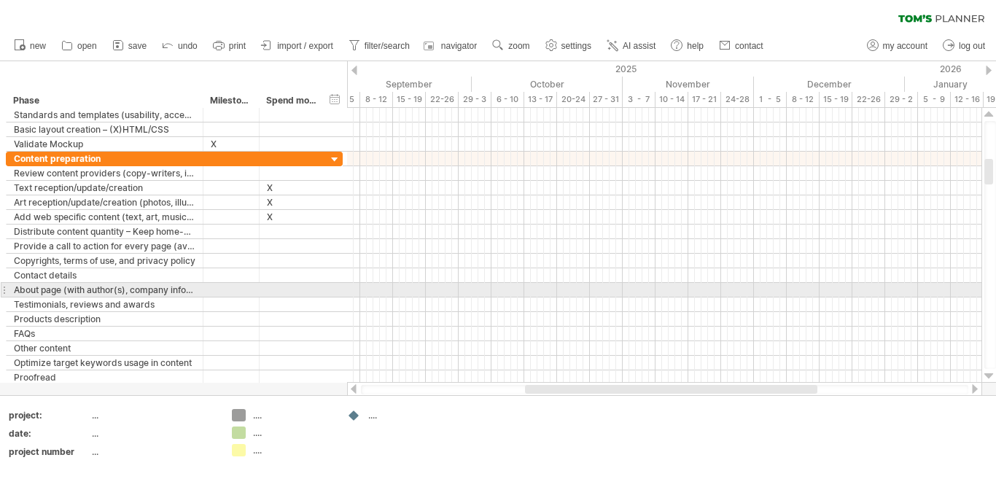
click at [992, 377] on div at bounding box center [988, 376] width 9 height 12
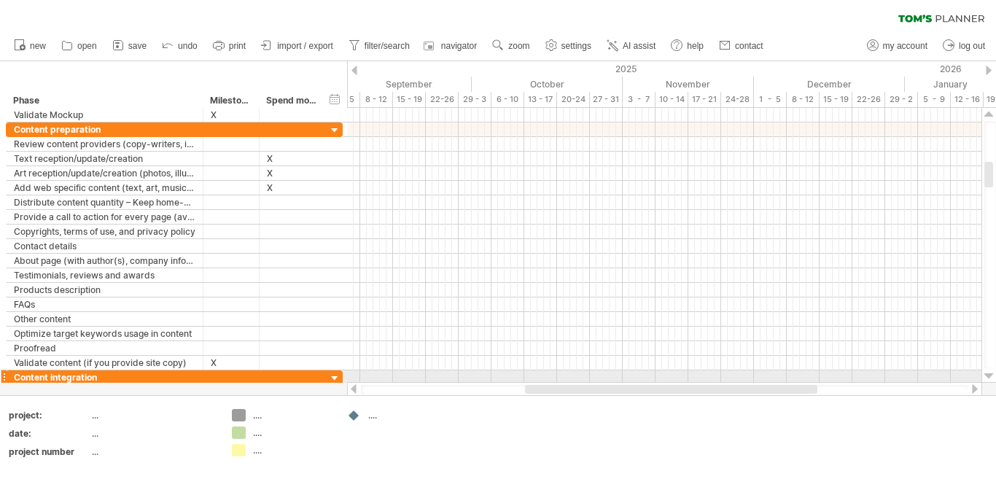
click at [989, 372] on div at bounding box center [988, 376] width 9 height 12
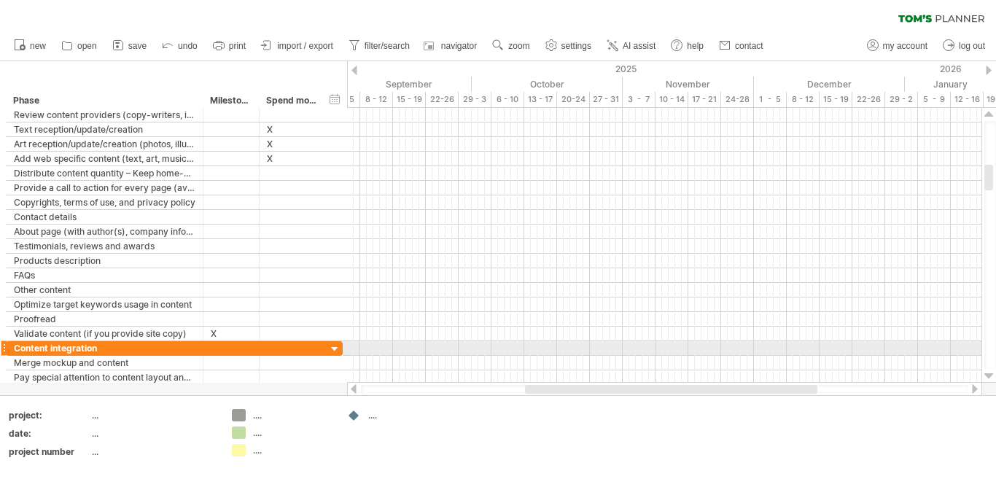
click at [989, 372] on div at bounding box center [988, 376] width 9 height 12
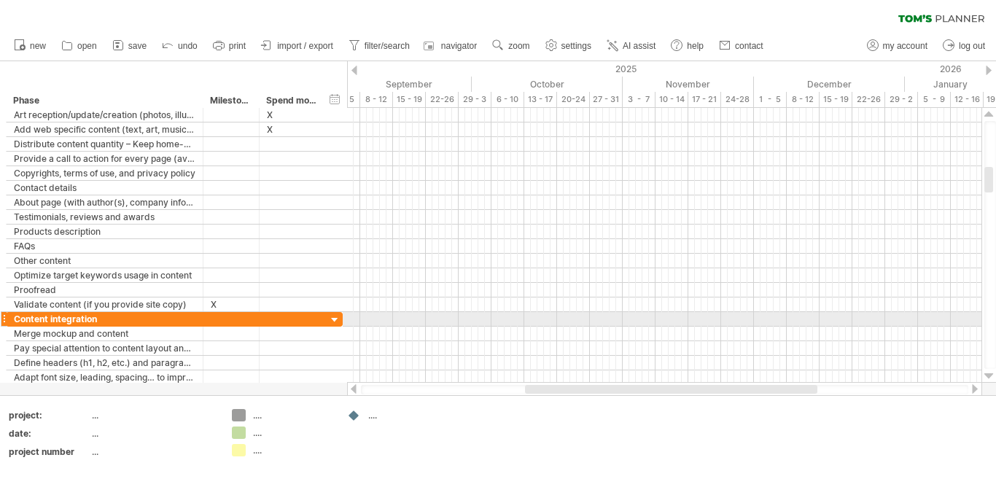
click at [989, 372] on div at bounding box center [988, 376] width 9 height 12
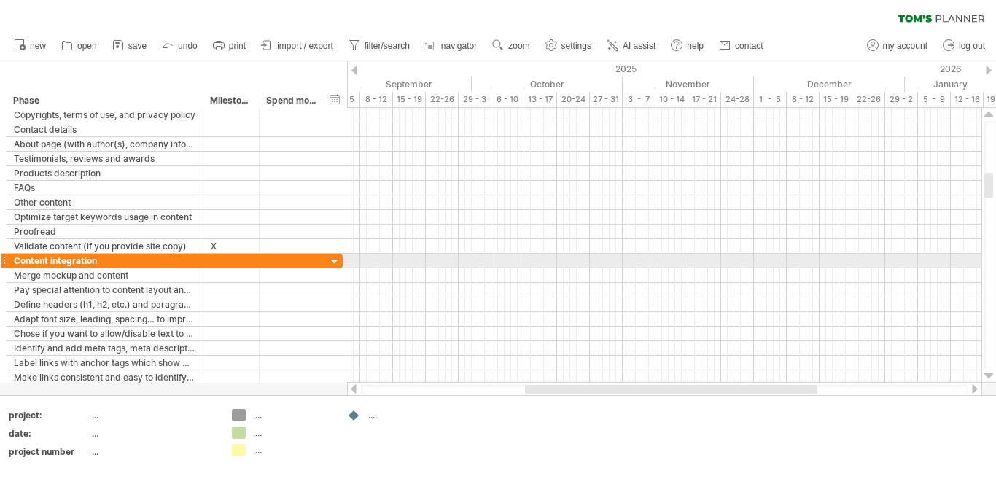
click at [989, 372] on div at bounding box center [988, 376] width 9 height 12
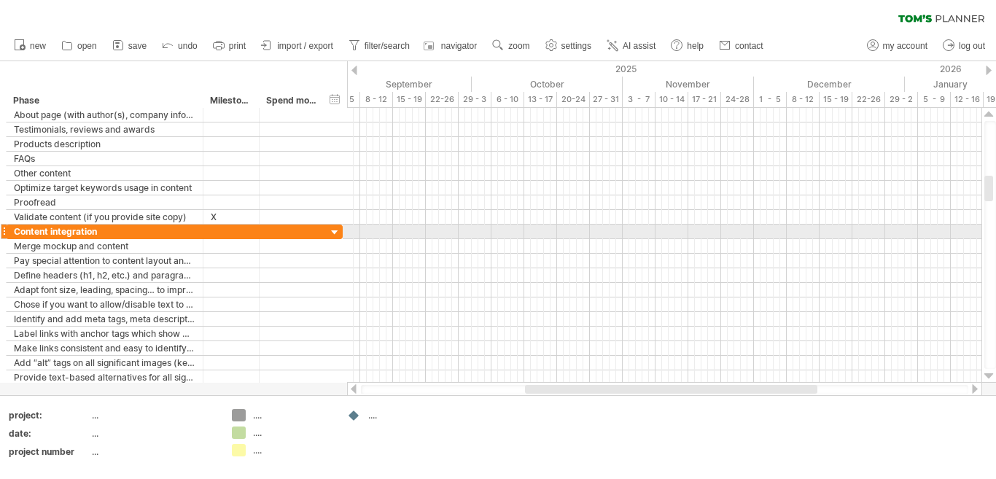
click at [989, 372] on div at bounding box center [988, 376] width 9 height 12
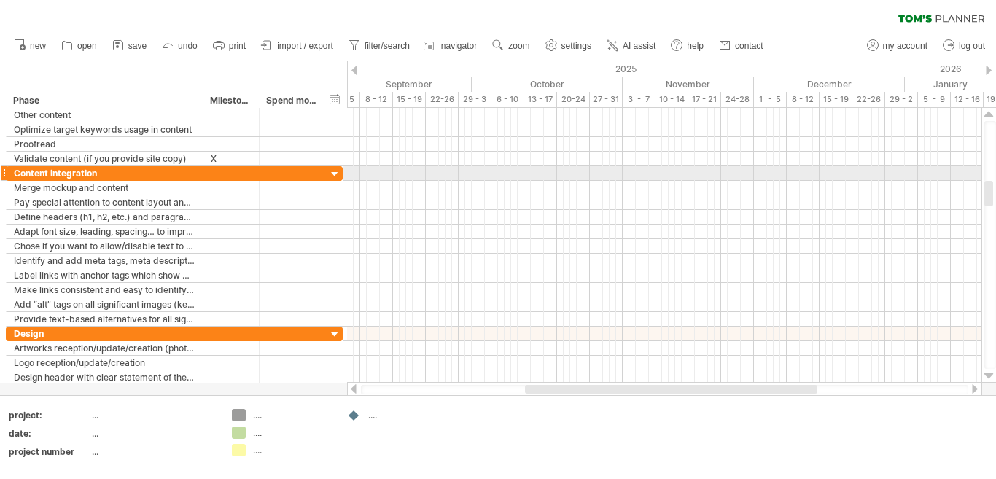
click at [989, 372] on div at bounding box center [988, 376] width 9 height 12
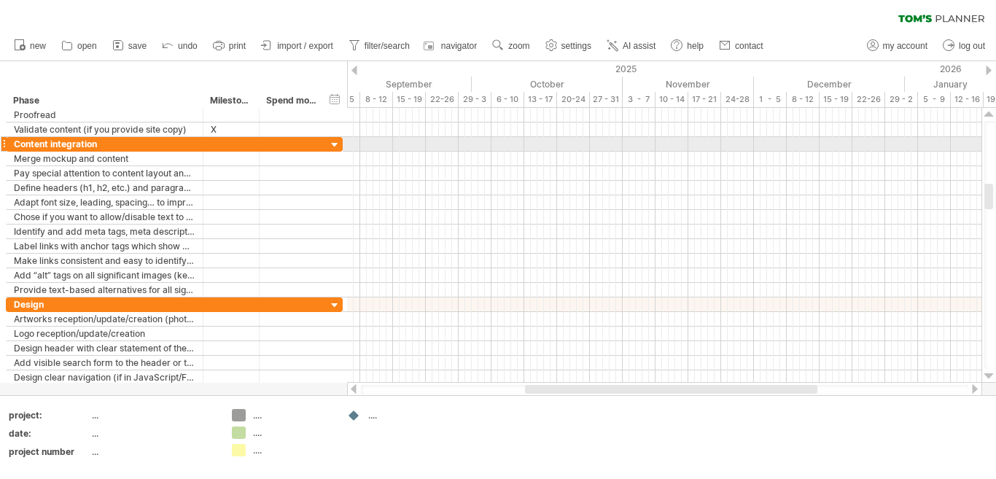
click at [989, 372] on div at bounding box center [988, 376] width 9 height 12
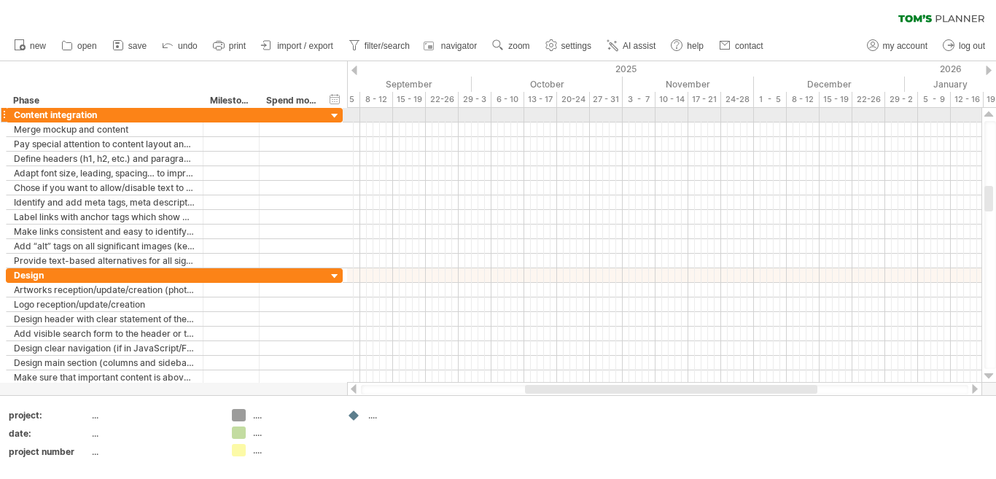
click at [989, 372] on div at bounding box center [988, 376] width 9 height 12
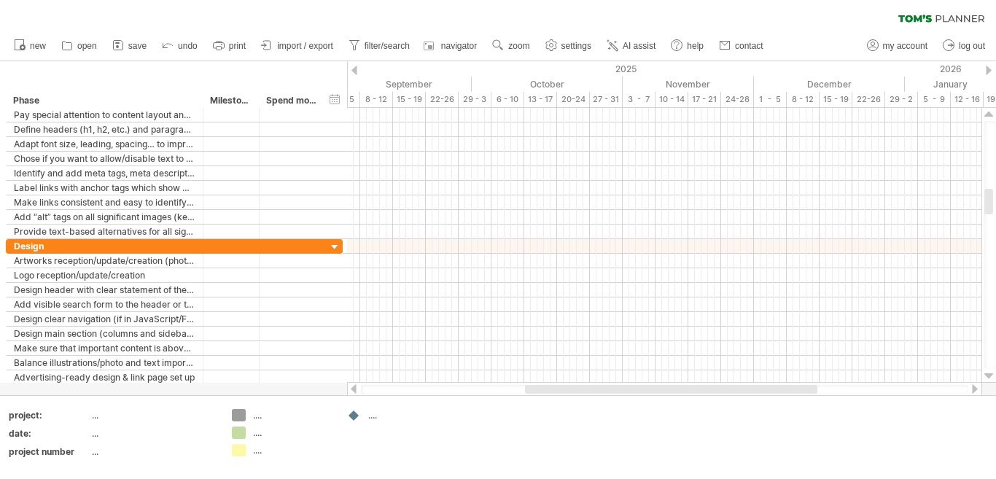
click at [989, 372] on div at bounding box center [988, 376] width 9 height 12
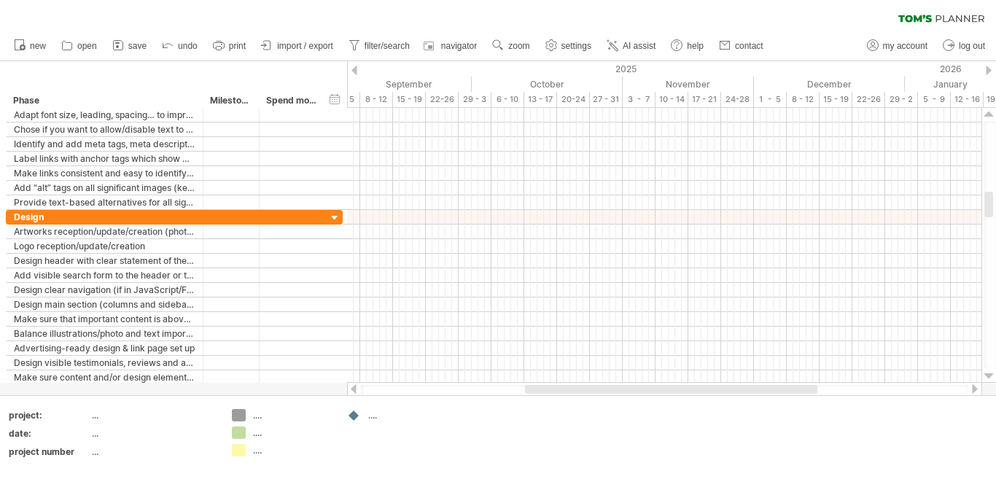
click at [989, 372] on div at bounding box center [988, 376] width 9 height 12
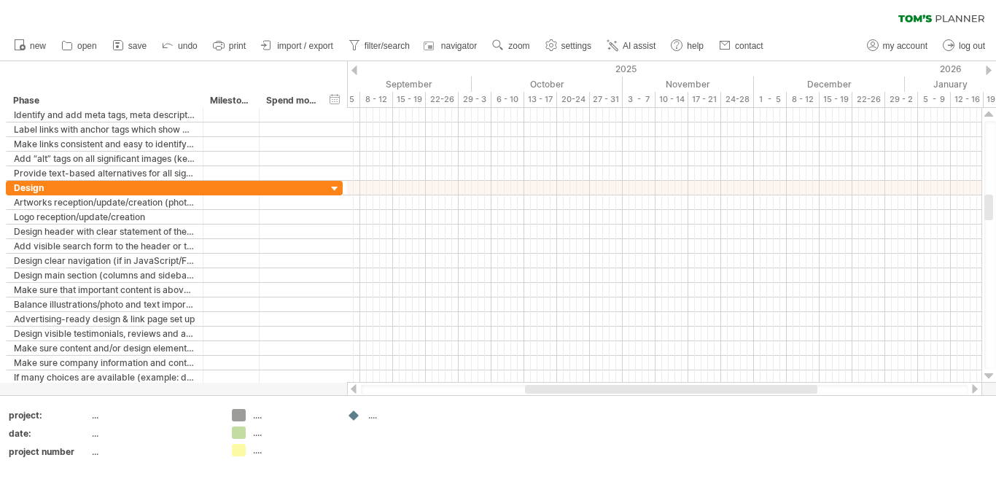
click at [989, 372] on div at bounding box center [988, 376] width 9 height 12
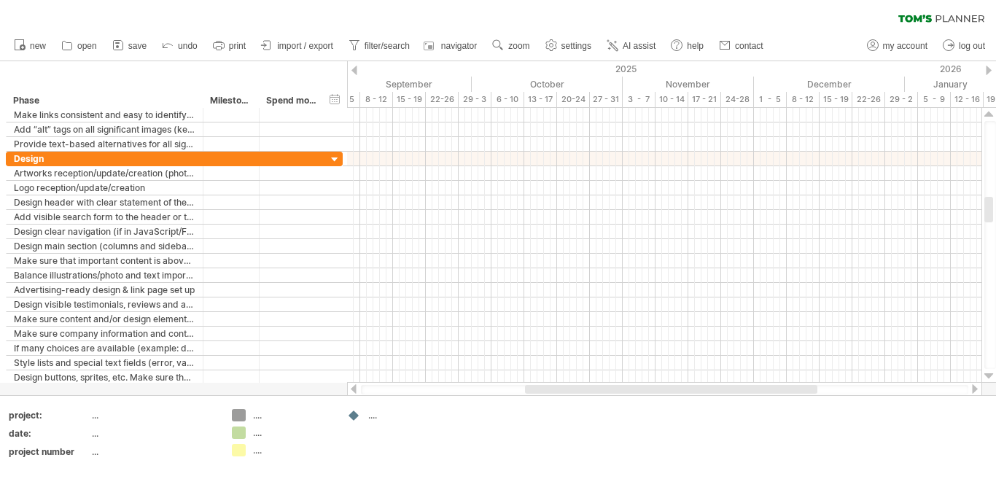
click at [989, 372] on div at bounding box center [988, 376] width 9 height 12
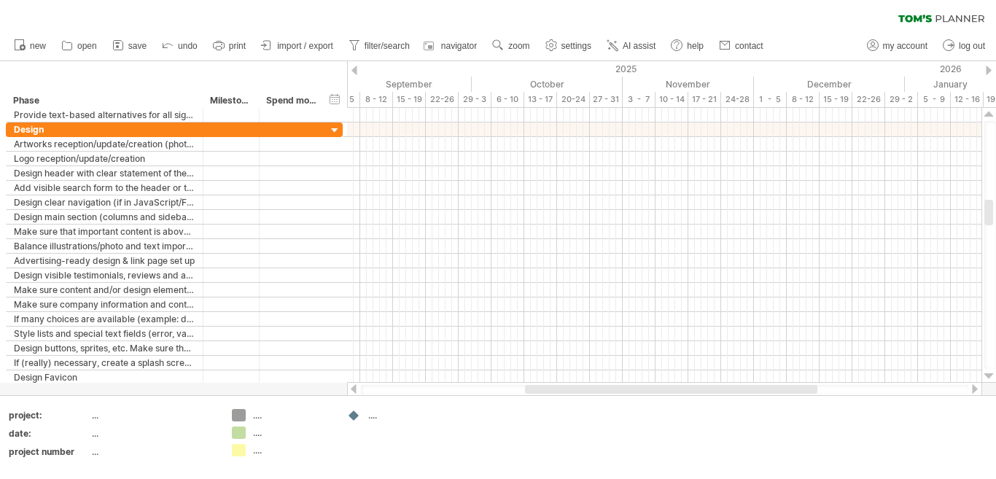
click at [989, 372] on div at bounding box center [988, 376] width 9 height 12
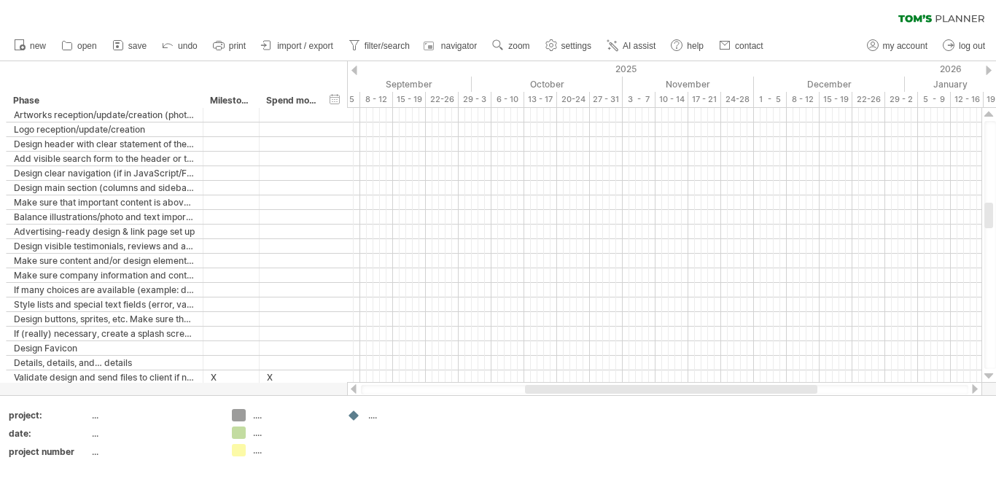
click at [989, 372] on div at bounding box center [988, 376] width 9 height 12
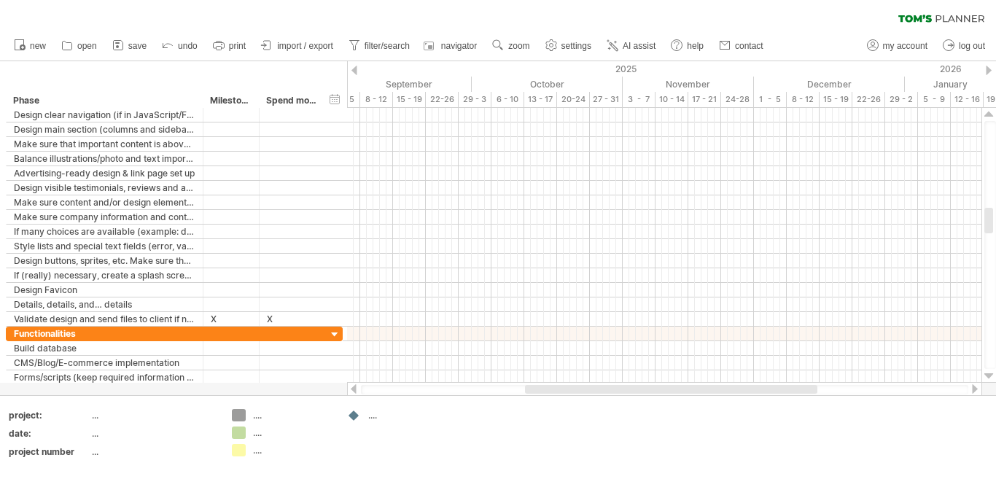
click at [989, 372] on div at bounding box center [988, 376] width 9 height 12
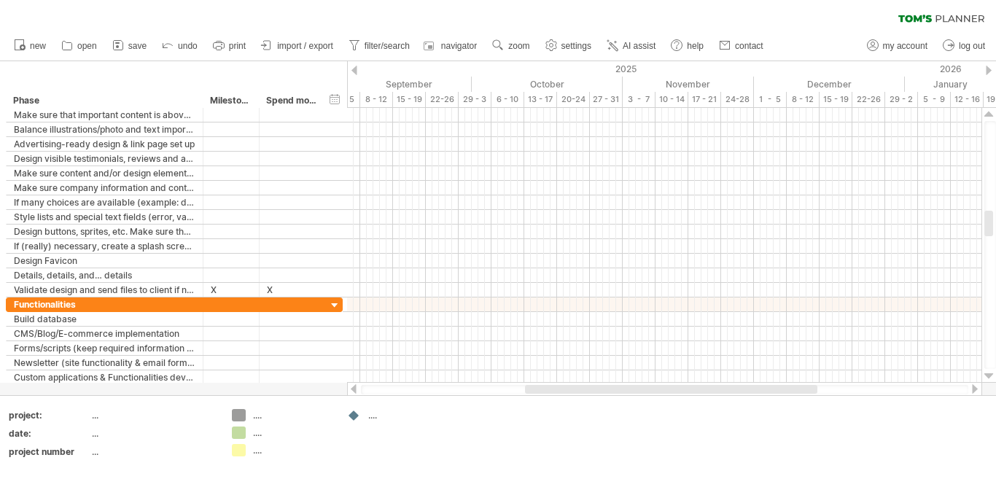
click at [989, 372] on div at bounding box center [988, 376] width 9 height 12
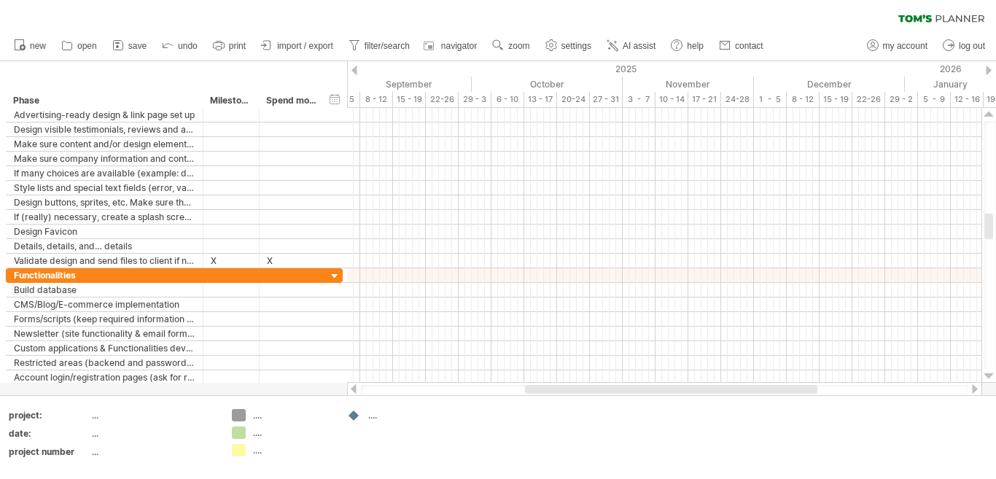
click at [989, 372] on div at bounding box center [988, 376] width 9 height 12
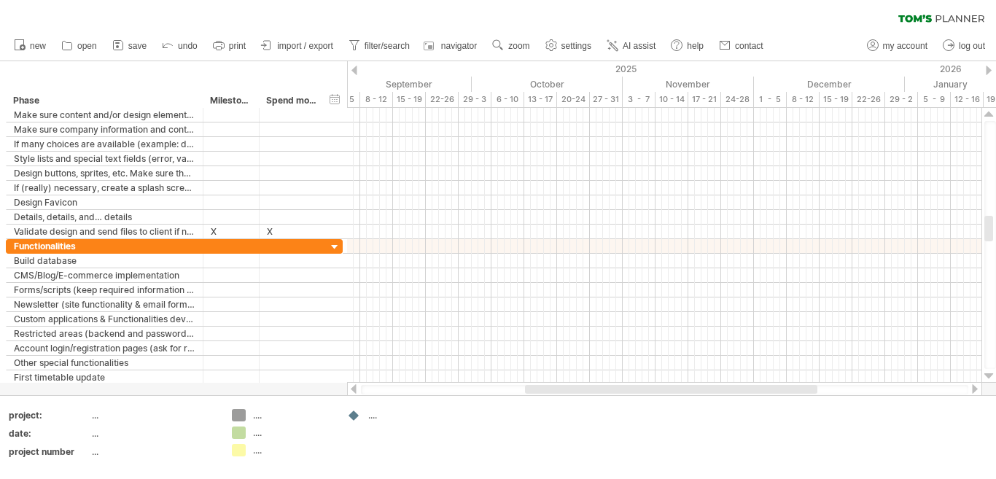
click at [989, 372] on div at bounding box center [988, 376] width 9 height 12
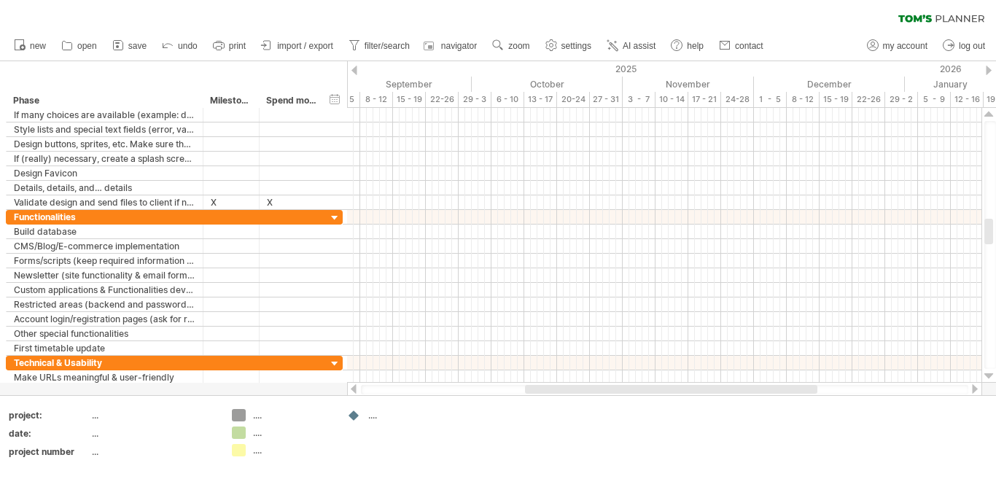
click at [989, 372] on div at bounding box center [988, 376] width 9 height 12
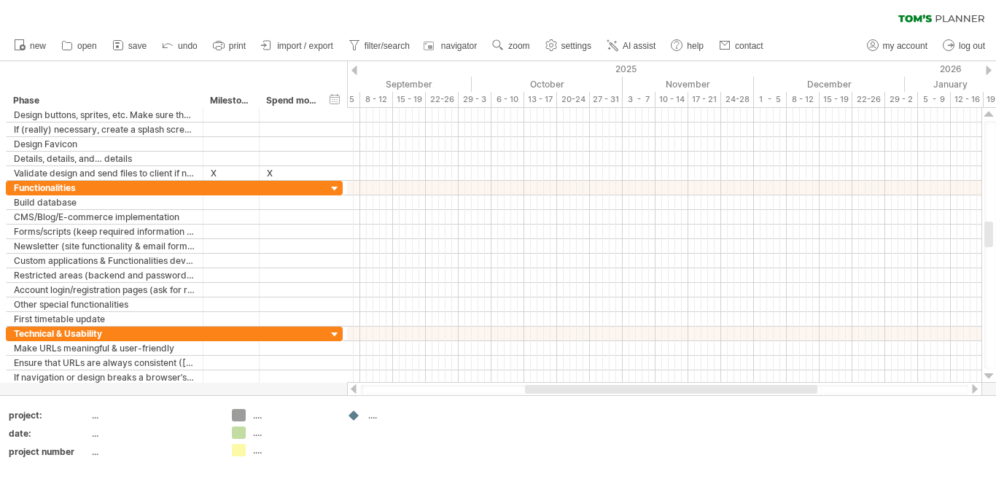
click at [989, 372] on div at bounding box center [988, 376] width 9 height 12
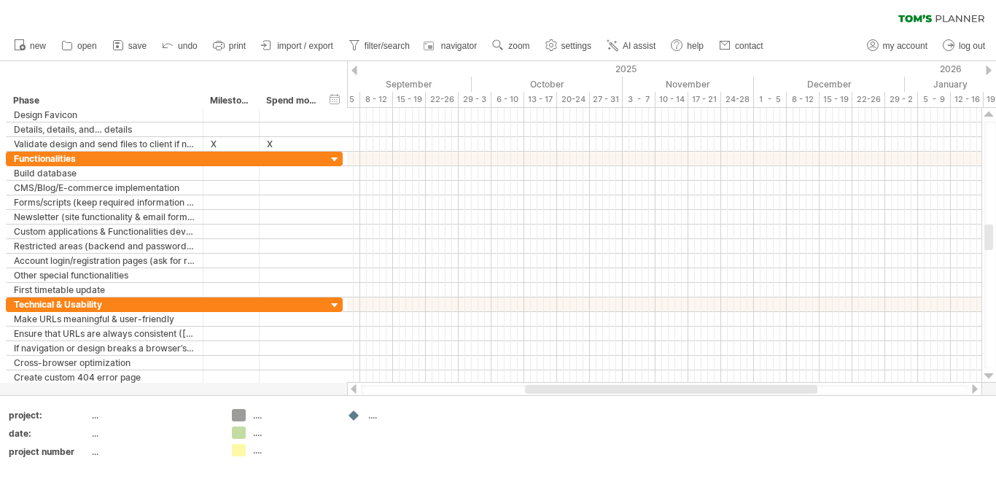
click at [989, 372] on div at bounding box center [988, 376] width 9 height 12
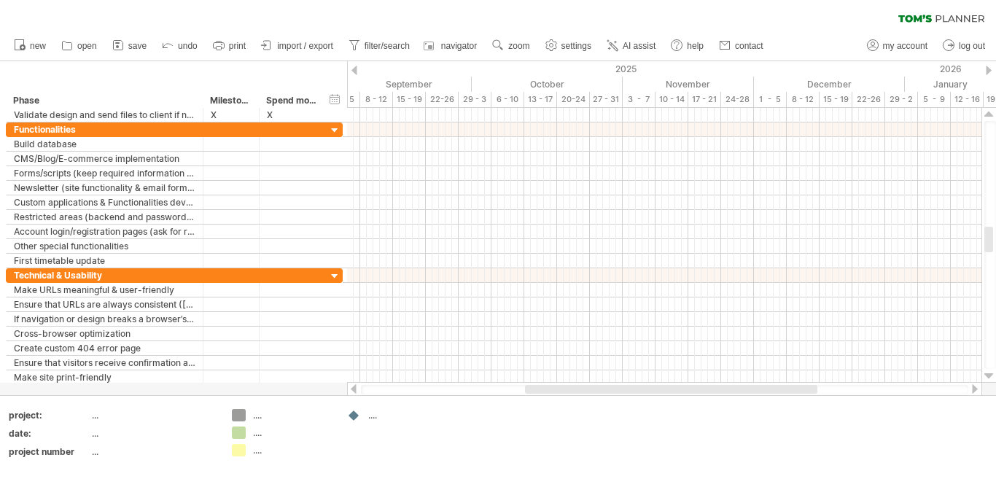
click at [989, 372] on div at bounding box center [988, 376] width 9 height 12
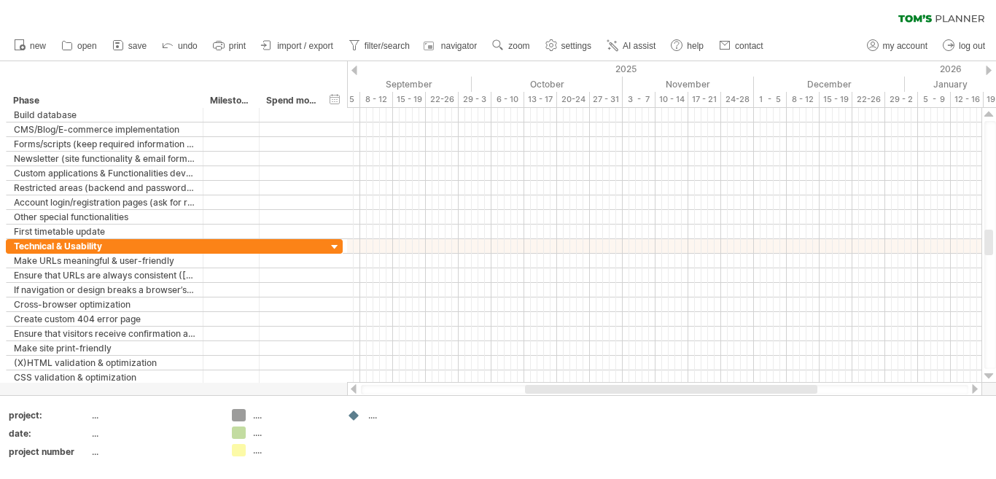
click at [989, 372] on div at bounding box center [988, 376] width 9 height 12
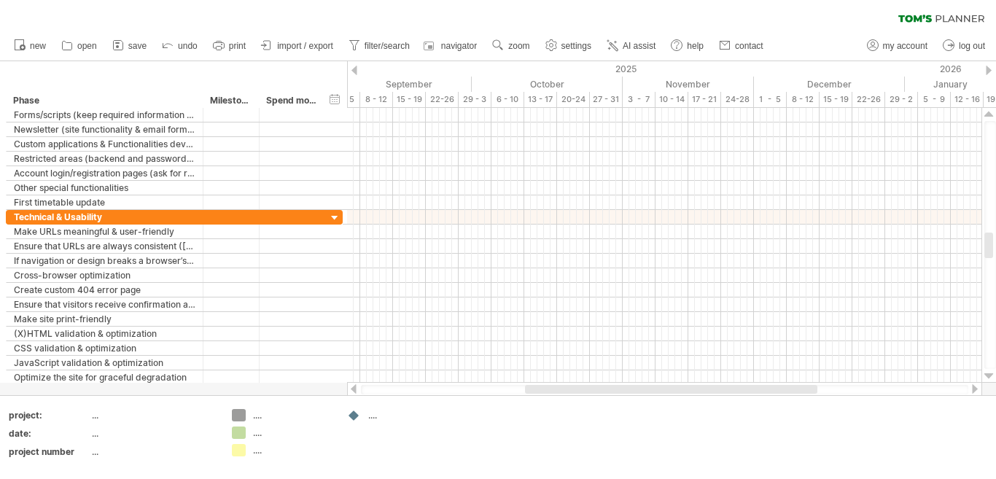
click at [989, 372] on div at bounding box center [988, 376] width 9 height 12
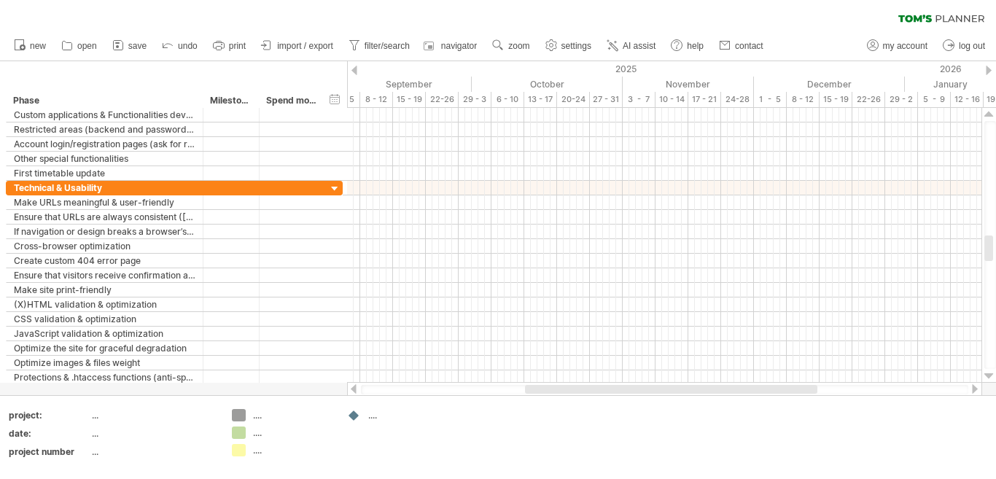
click at [989, 372] on div at bounding box center [988, 376] width 9 height 12
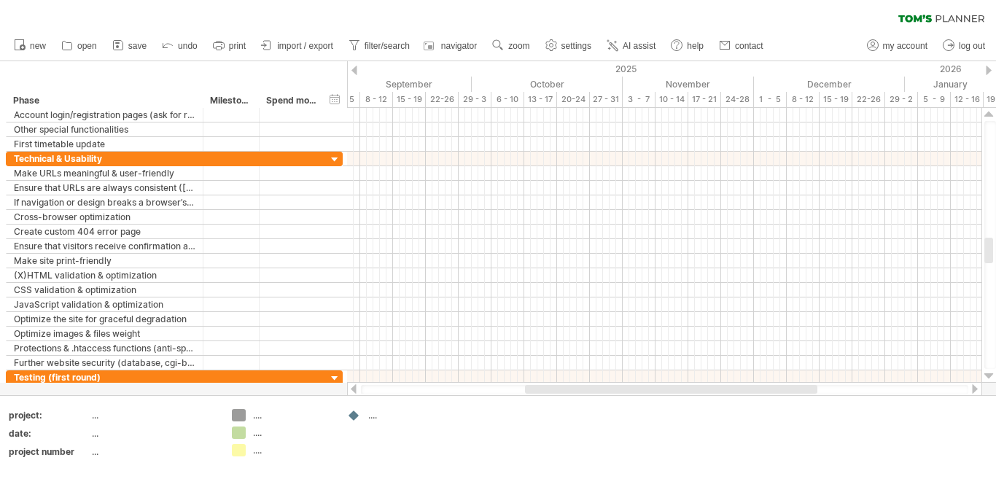
click at [989, 372] on div at bounding box center [988, 376] width 9 height 12
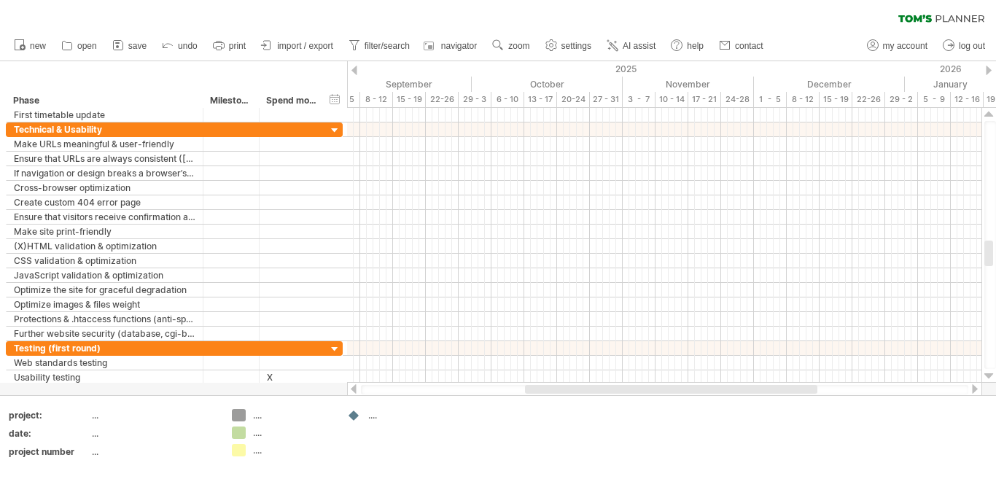
click at [989, 372] on div at bounding box center [988, 376] width 9 height 12
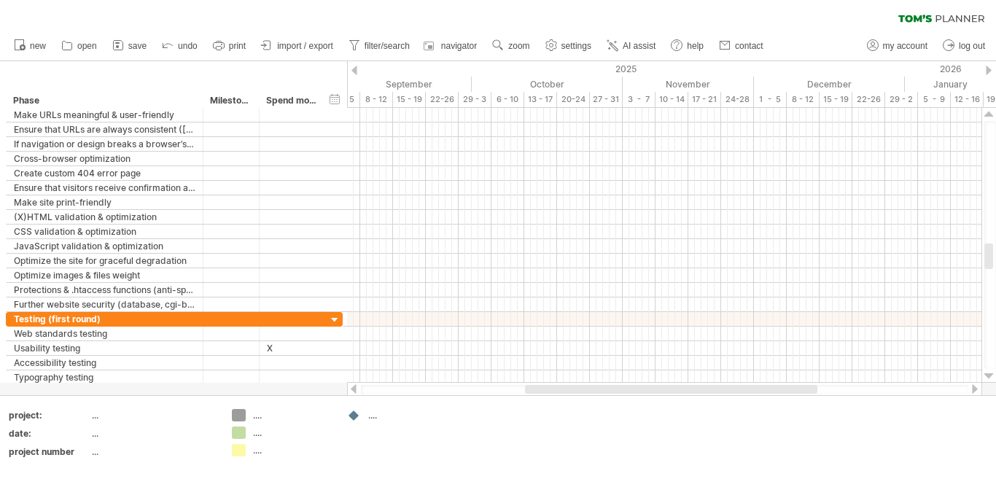
click at [989, 372] on div at bounding box center [988, 376] width 9 height 12
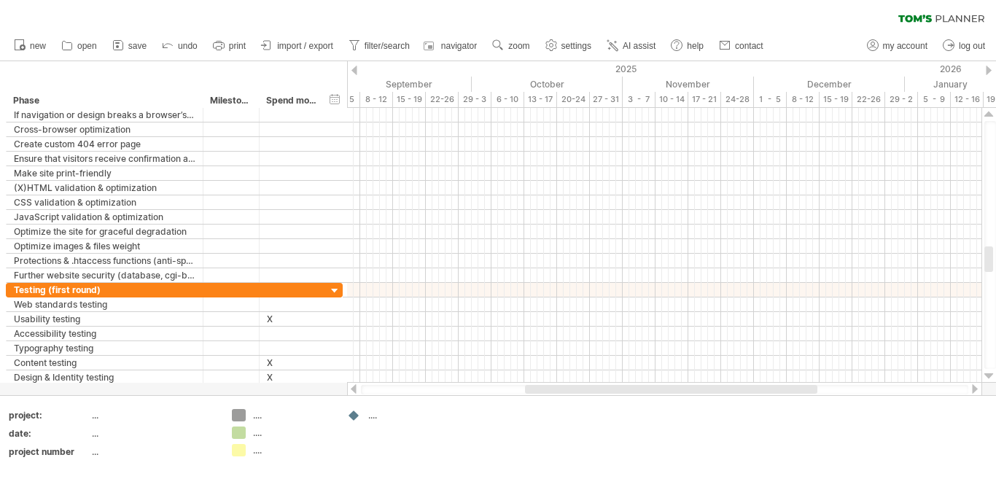
click at [989, 372] on div at bounding box center [988, 376] width 9 height 12
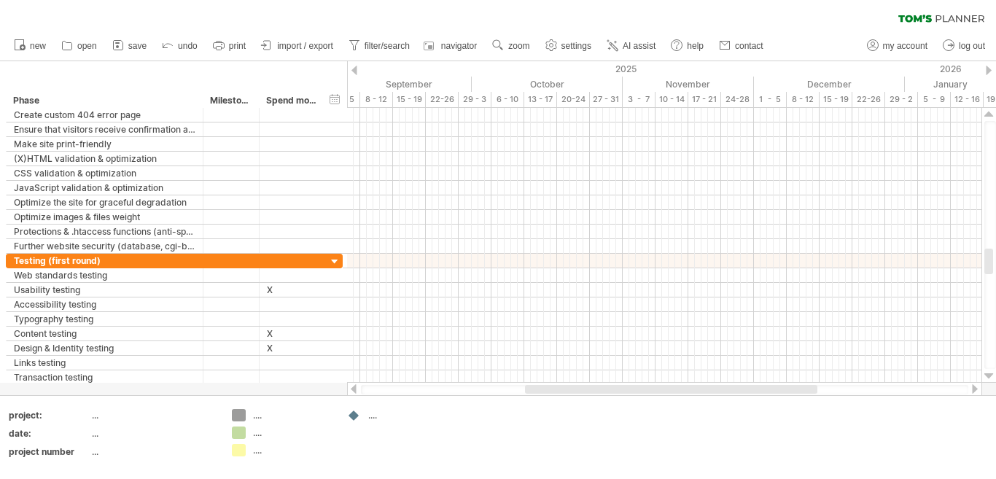
click at [989, 372] on div at bounding box center [988, 376] width 9 height 12
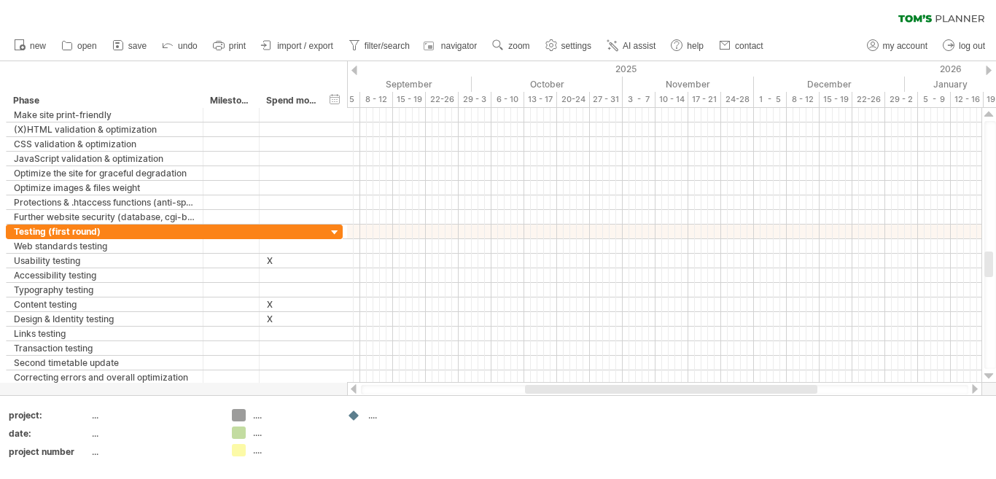
click at [989, 372] on div at bounding box center [988, 376] width 9 height 12
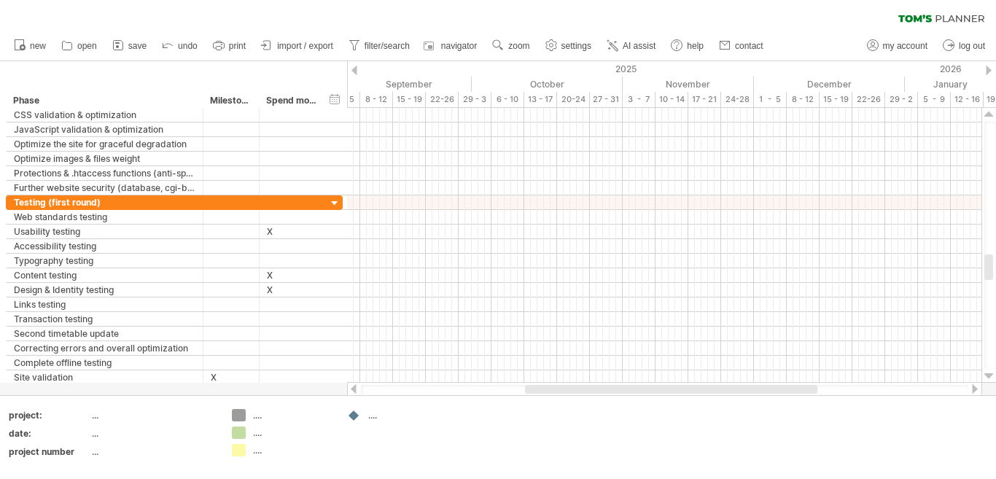
click at [989, 372] on div at bounding box center [988, 376] width 9 height 12
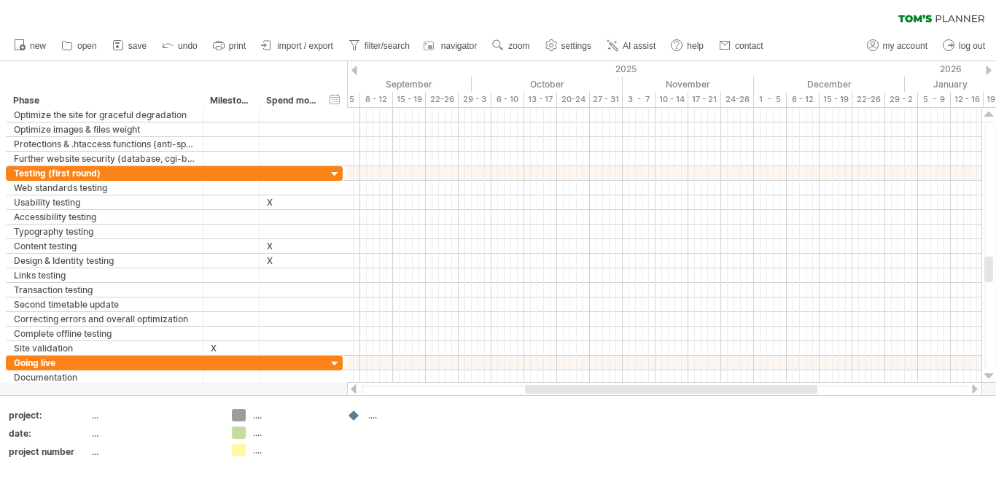
click at [989, 372] on div at bounding box center [988, 376] width 9 height 12
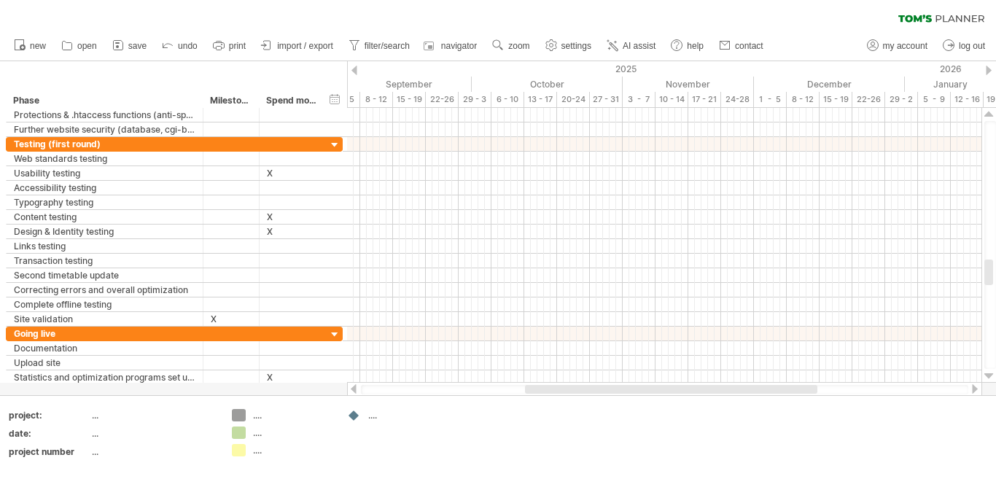
click at [989, 372] on div at bounding box center [988, 376] width 9 height 12
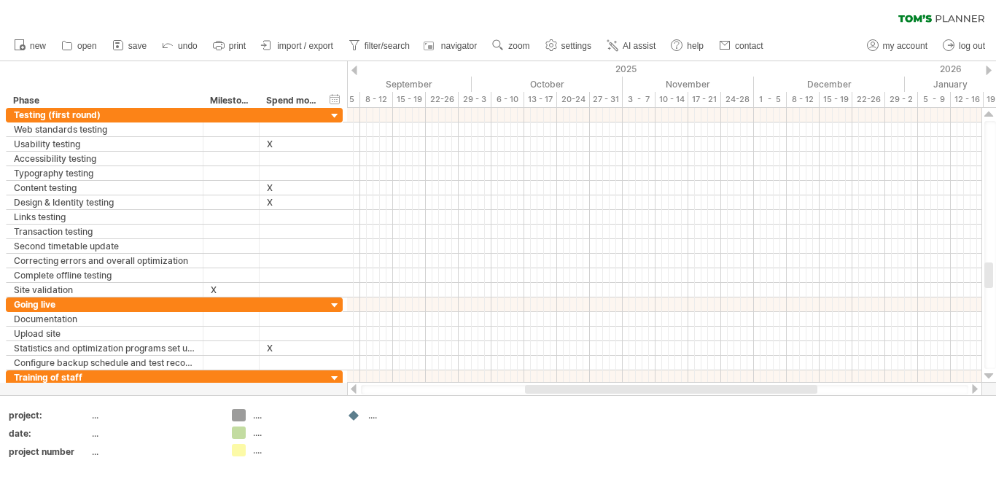
click at [989, 372] on div at bounding box center [988, 376] width 9 height 12
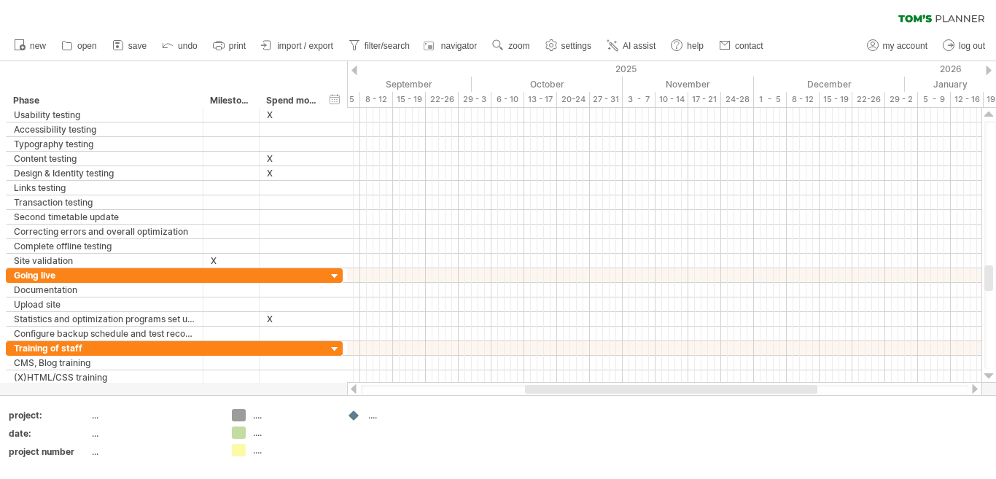
click at [989, 372] on div at bounding box center [988, 376] width 9 height 12
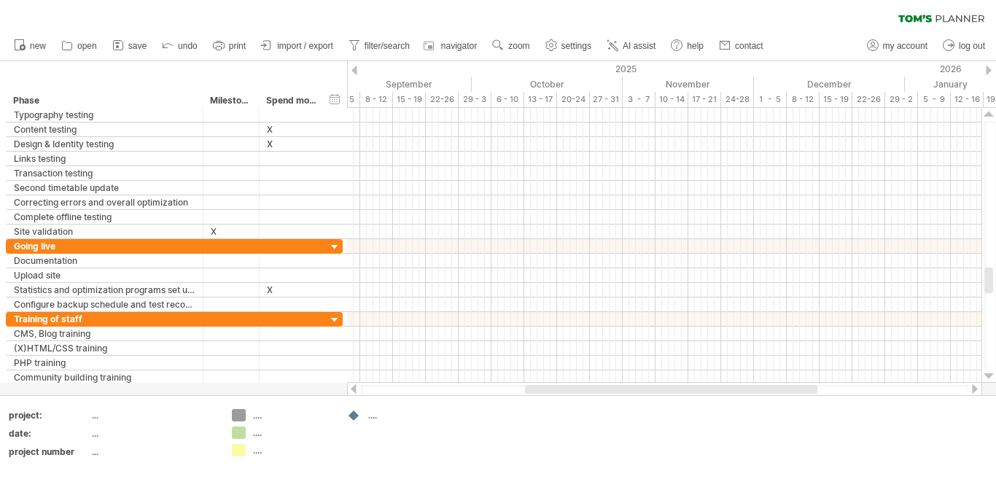
click at [989, 372] on div at bounding box center [988, 376] width 9 height 12
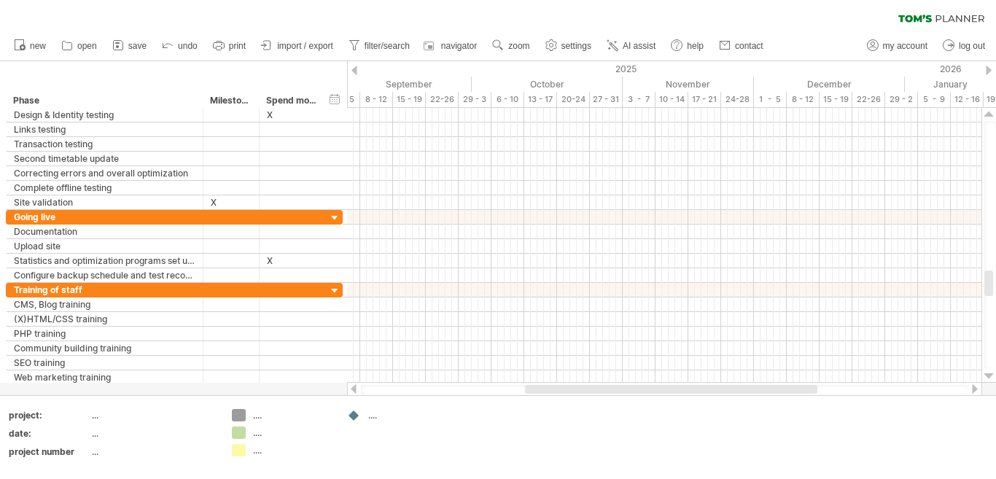
click at [989, 372] on div at bounding box center [988, 376] width 9 height 12
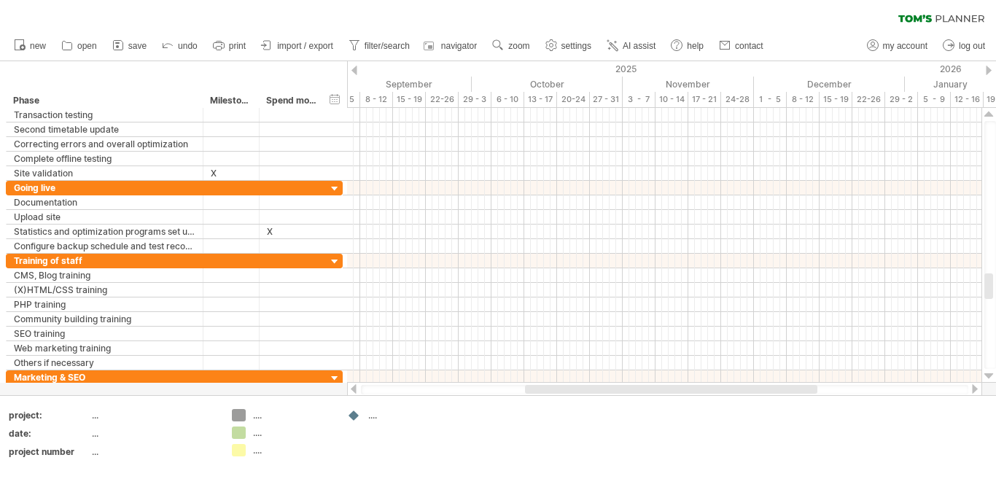
click at [989, 372] on div at bounding box center [988, 376] width 9 height 12
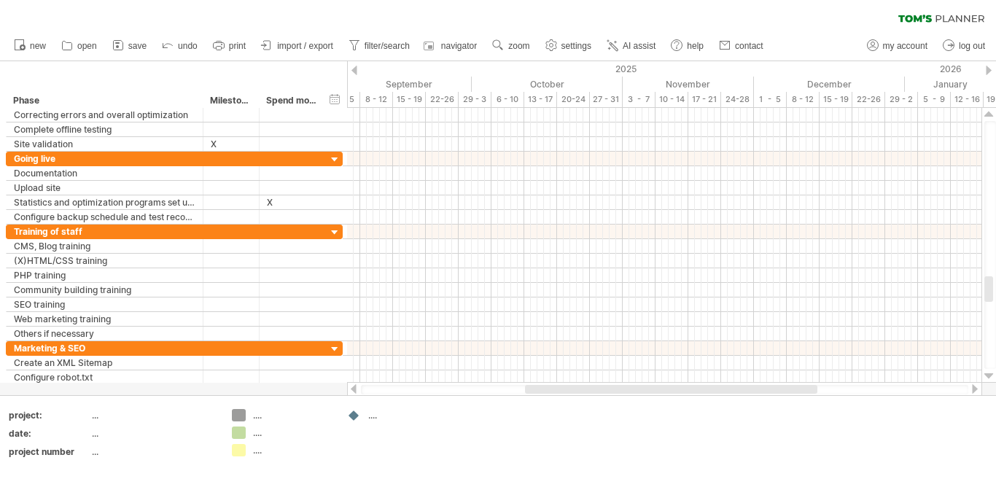
click at [989, 372] on div at bounding box center [988, 376] width 9 height 12
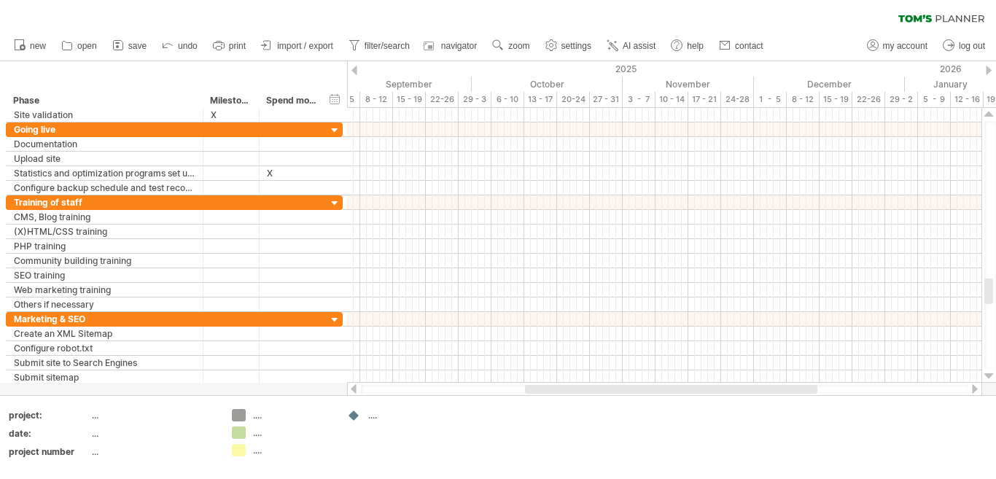
click at [989, 372] on div at bounding box center [988, 376] width 9 height 12
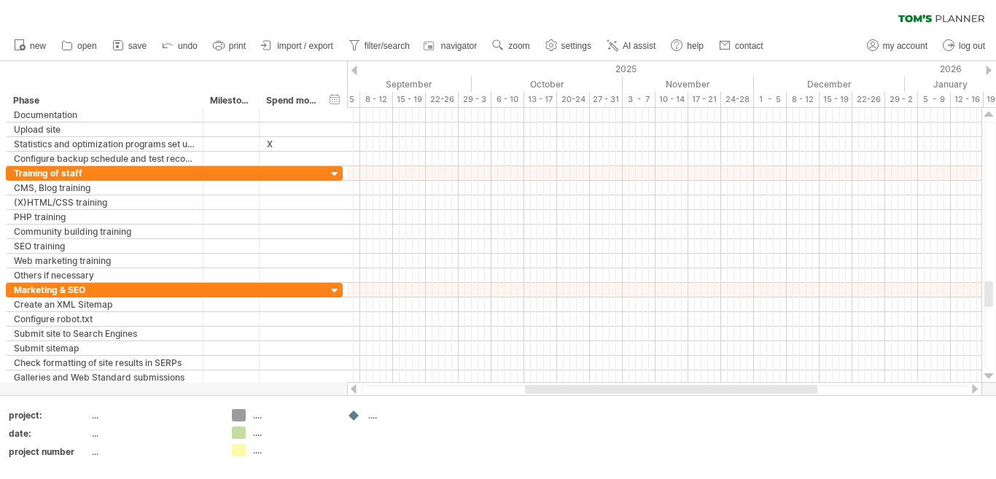
click at [989, 372] on div at bounding box center [988, 376] width 9 height 12
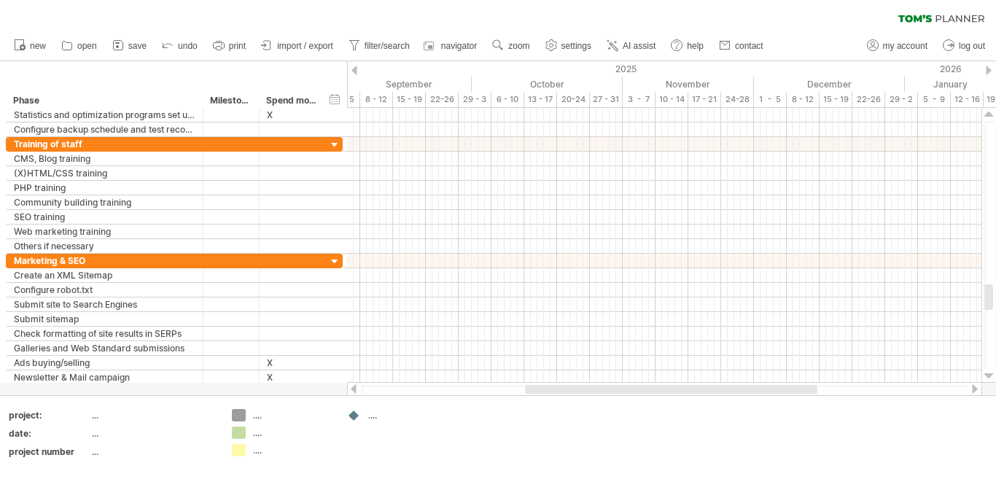
click at [989, 372] on div at bounding box center [988, 376] width 9 height 12
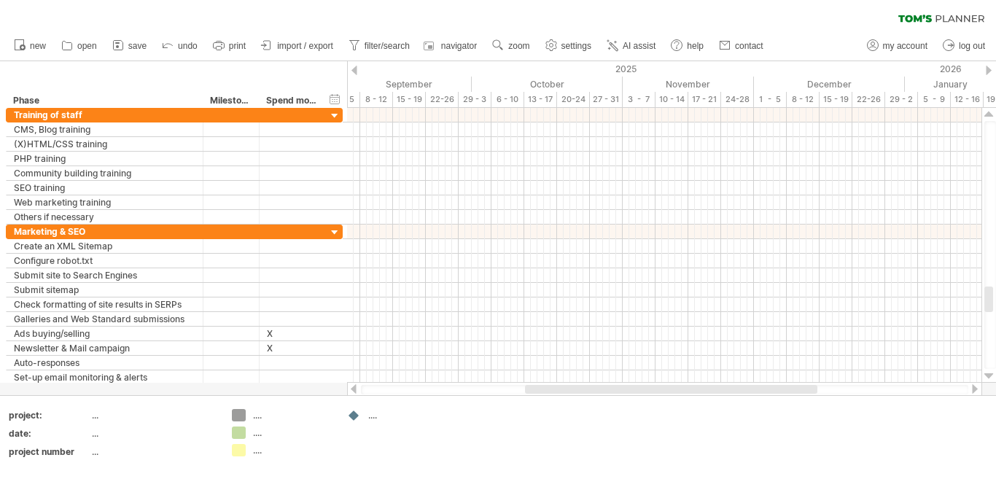
click at [989, 372] on div at bounding box center [988, 376] width 9 height 12
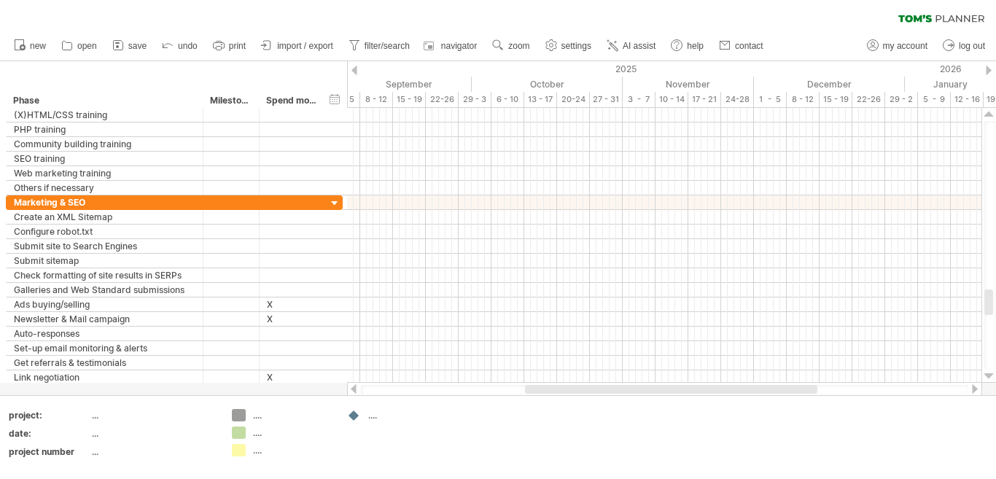
click at [989, 372] on div at bounding box center [988, 376] width 9 height 12
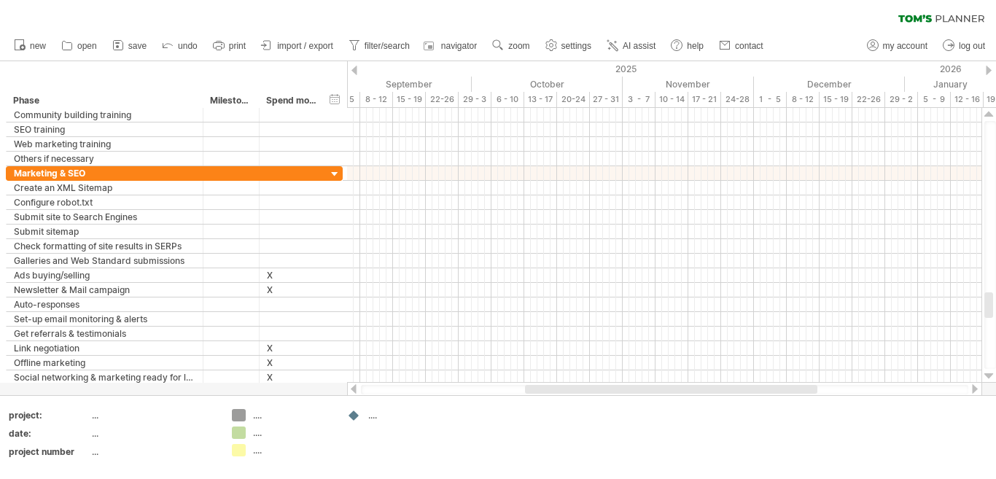
click at [989, 372] on div at bounding box center [988, 376] width 9 height 12
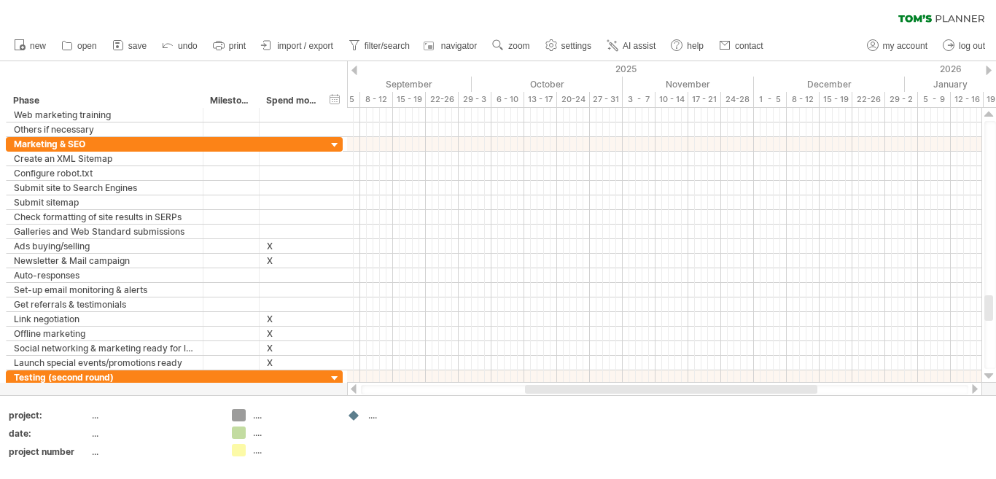
click at [989, 372] on div at bounding box center [988, 376] width 9 height 12
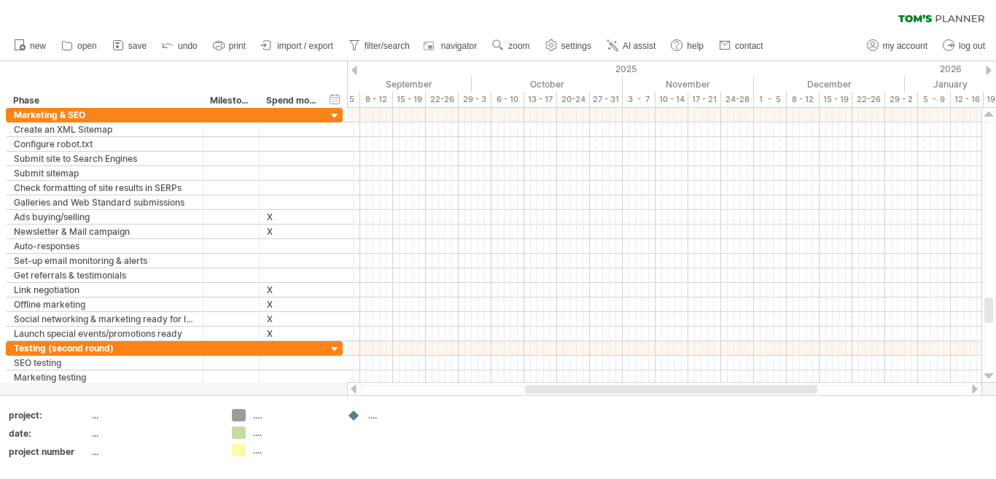
click at [989, 372] on div at bounding box center [988, 376] width 9 height 12
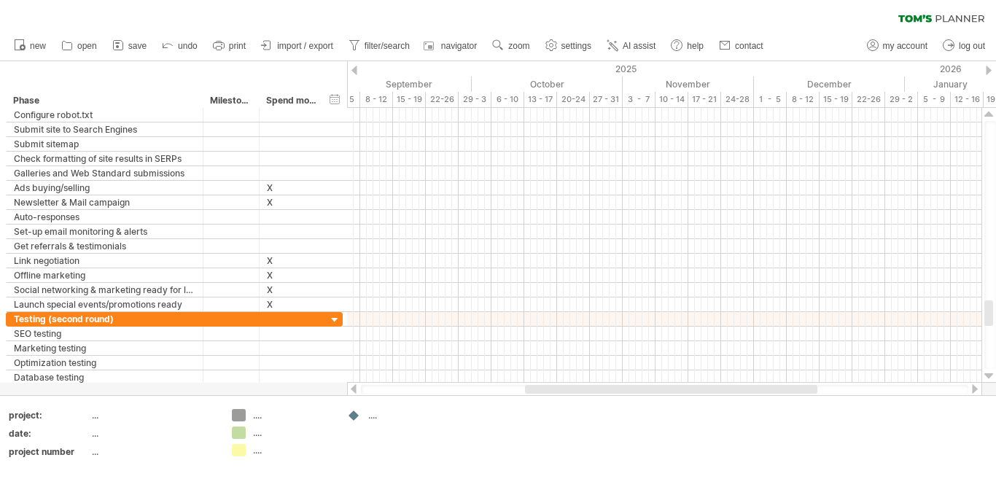
click at [989, 372] on div at bounding box center [988, 376] width 9 height 12
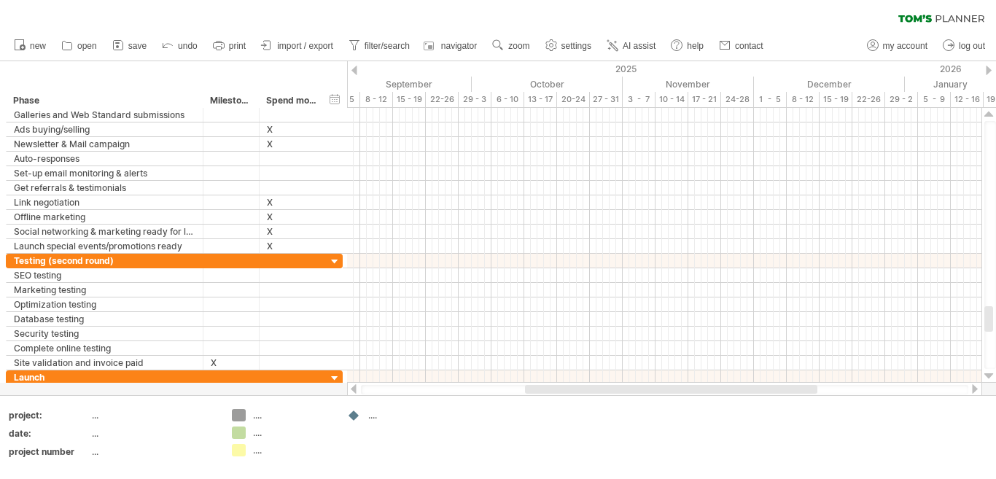
click at [989, 372] on div at bounding box center [988, 376] width 9 height 12
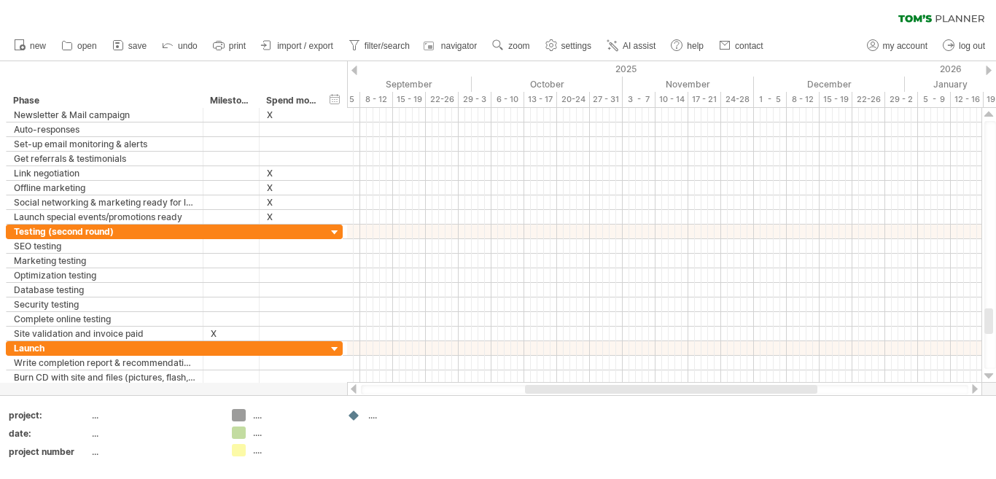
click at [989, 372] on div at bounding box center [988, 376] width 9 height 12
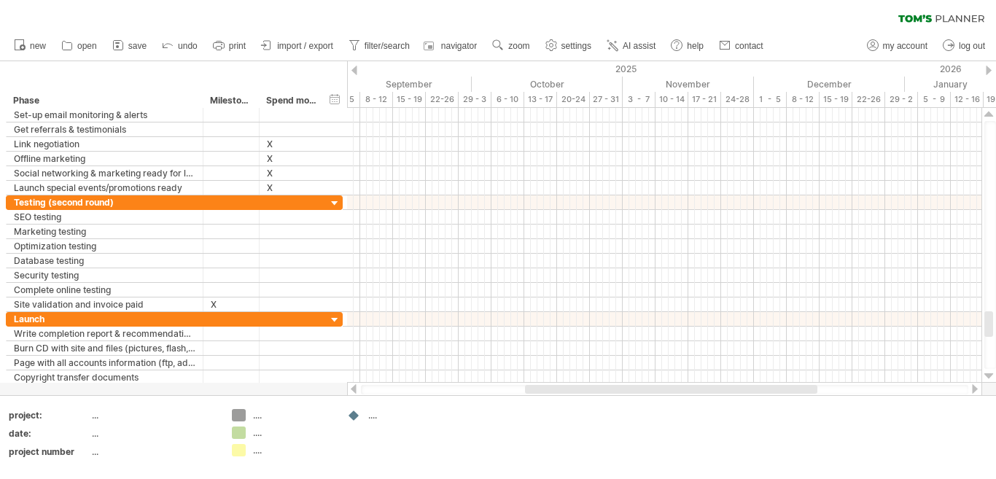
click at [989, 372] on div at bounding box center [988, 376] width 9 height 12
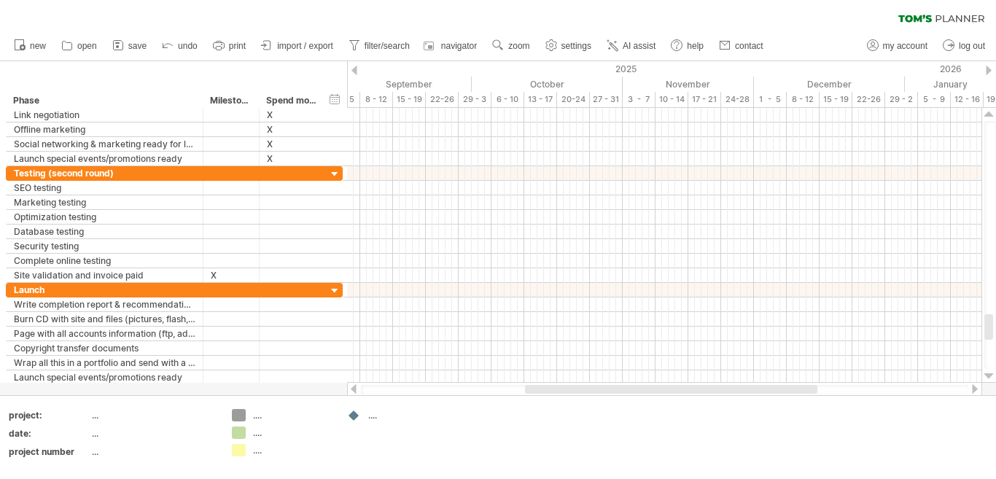
click at [989, 372] on div at bounding box center [988, 376] width 9 height 12
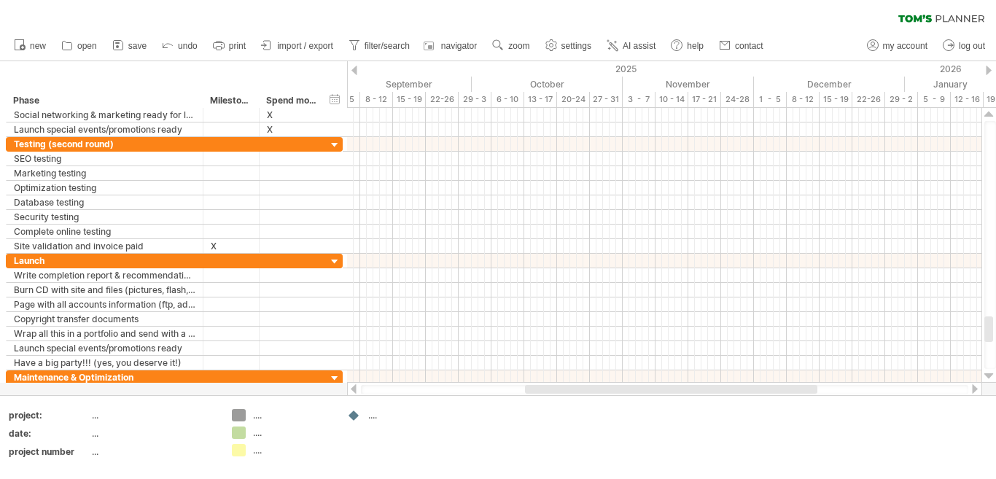
click at [989, 372] on div at bounding box center [988, 376] width 9 height 12
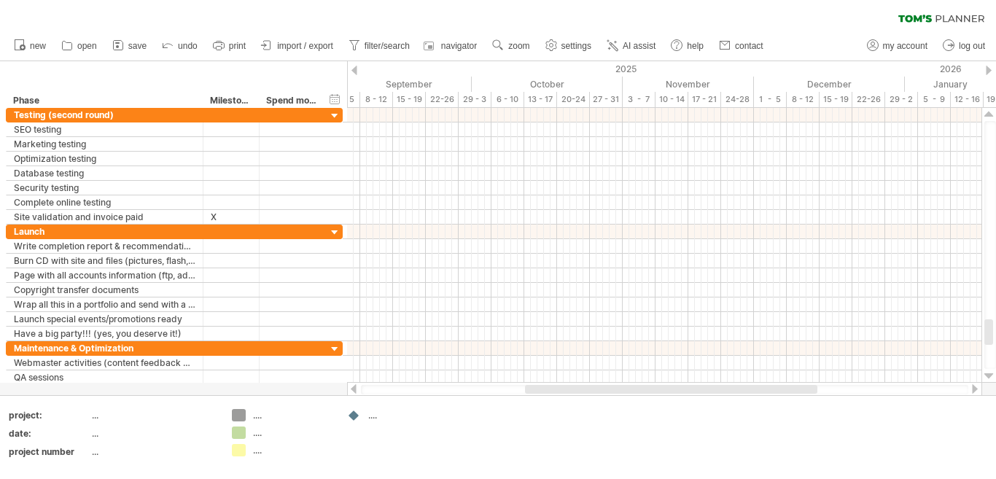
click at [989, 372] on div at bounding box center [988, 376] width 9 height 12
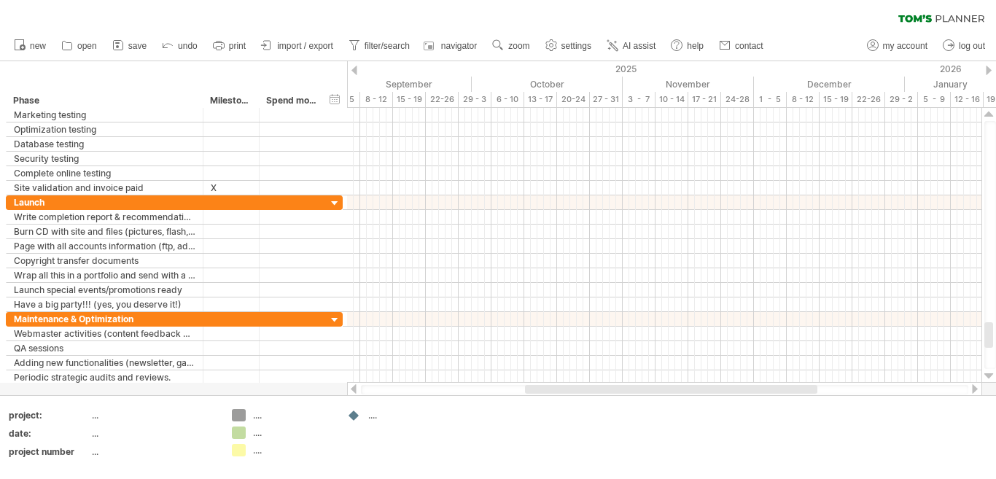
click at [989, 372] on div at bounding box center [988, 376] width 9 height 12
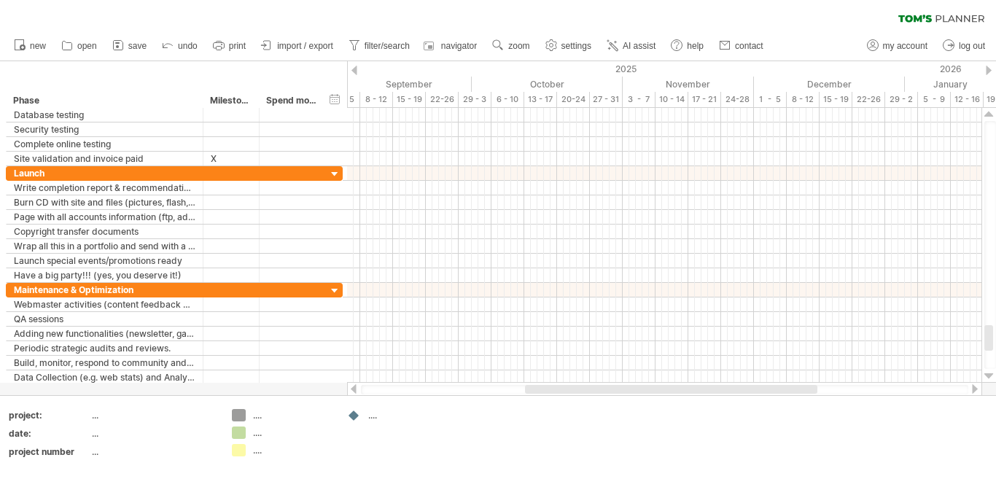
click at [989, 372] on div at bounding box center [988, 376] width 9 height 12
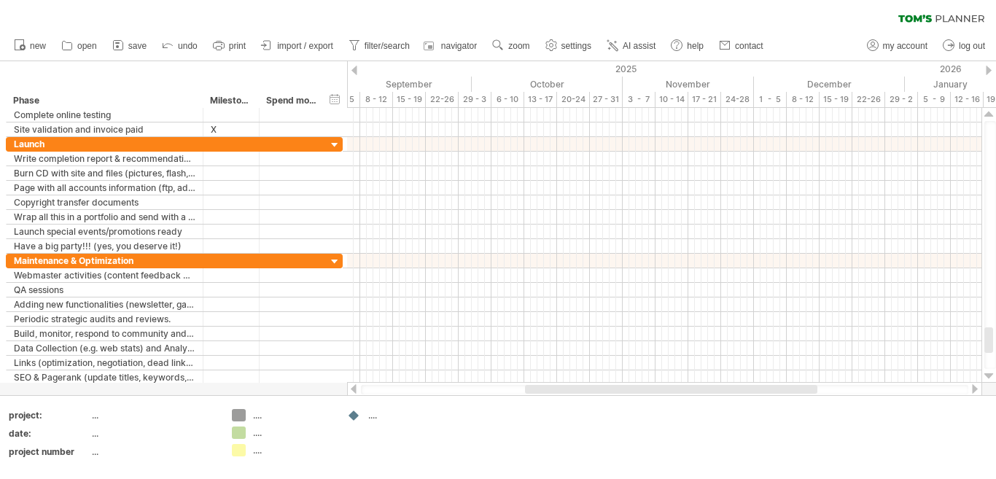
click at [989, 372] on div at bounding box center [988, 376] width 9 height 12
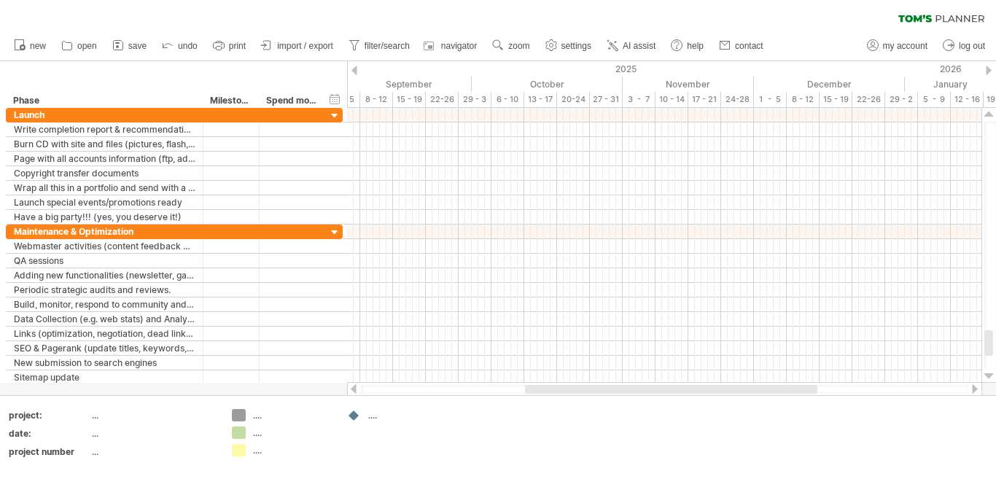
click at [989, 372] on div at bounding box center [988, 376] width 9 height 12
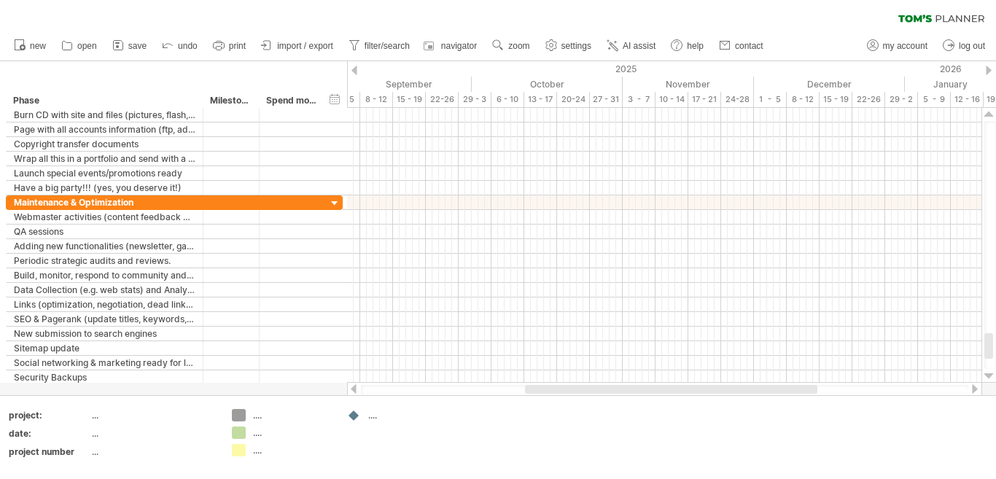
click at [989, 372] on div at bounding box center [988, 376] width 9 height 12
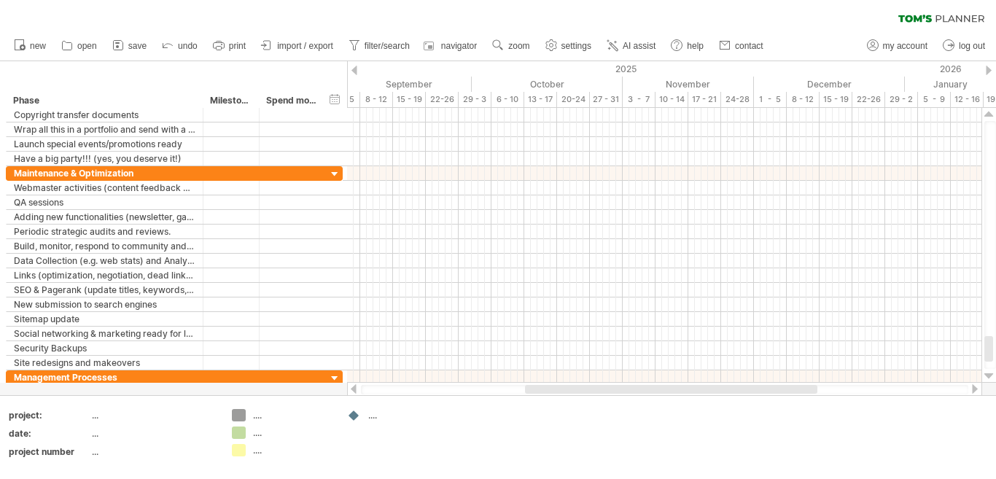
click at [989, 372] on div at bounding box center [988, 376] width 9 height 12
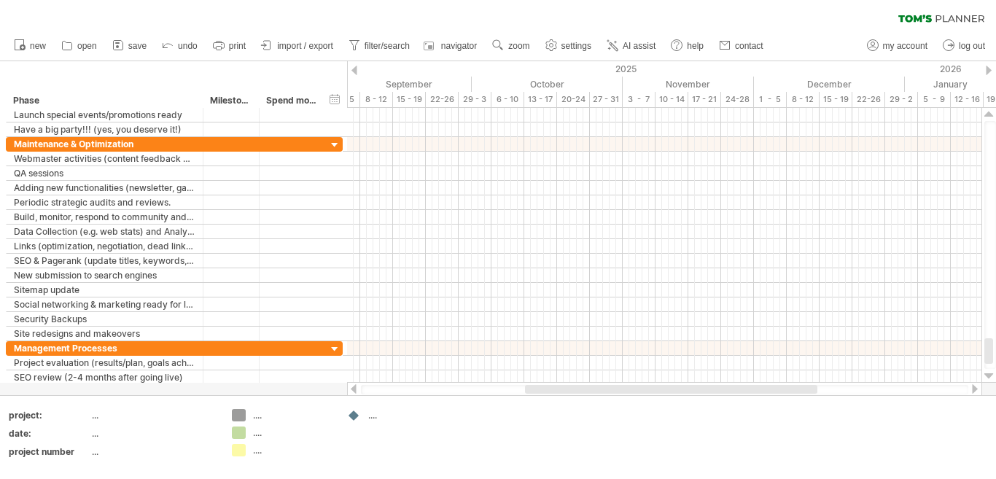
click at [989, 372] on div at bounding box center [988, 376] width 9 height 12
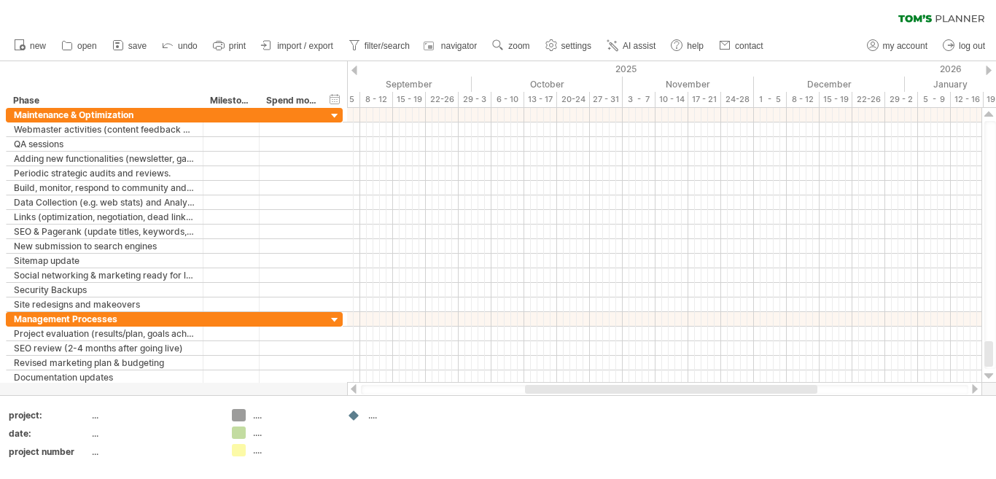
click at [989, 372] on div at bounding box center [988, 376] width 9 height 12
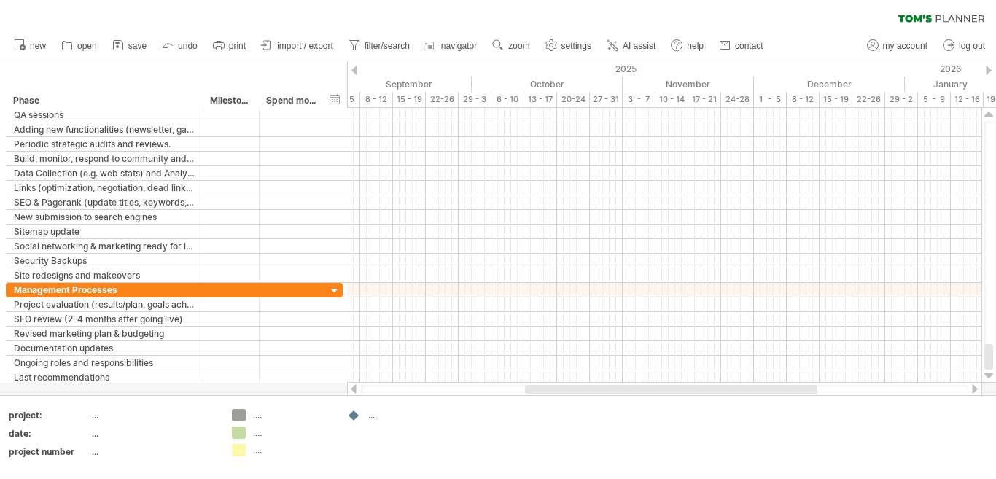
click at [989, 372] on div at bounding box center [988, 376] width 9 height 12
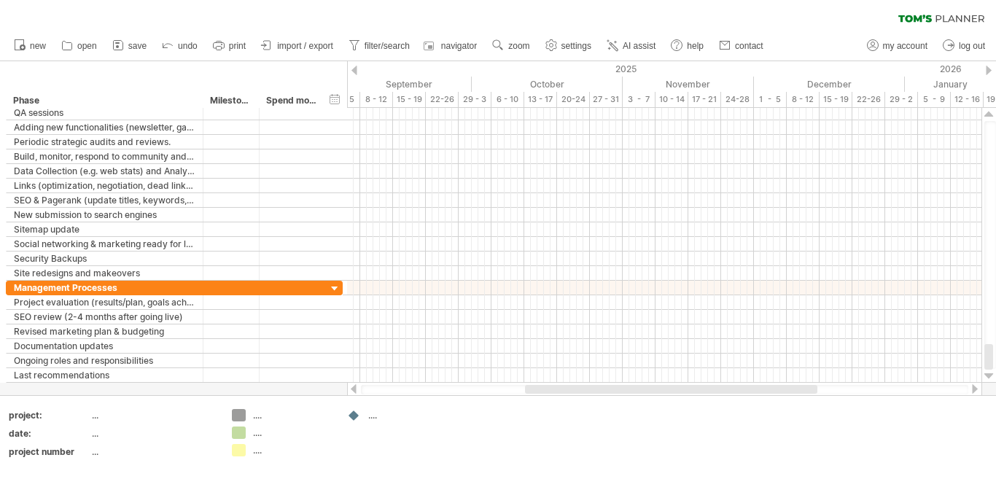
click at [989, 372] on div at bounding box center [988, 376] width 9 height 12
